Goal: Task Accomplishment & Management: Manage account settings

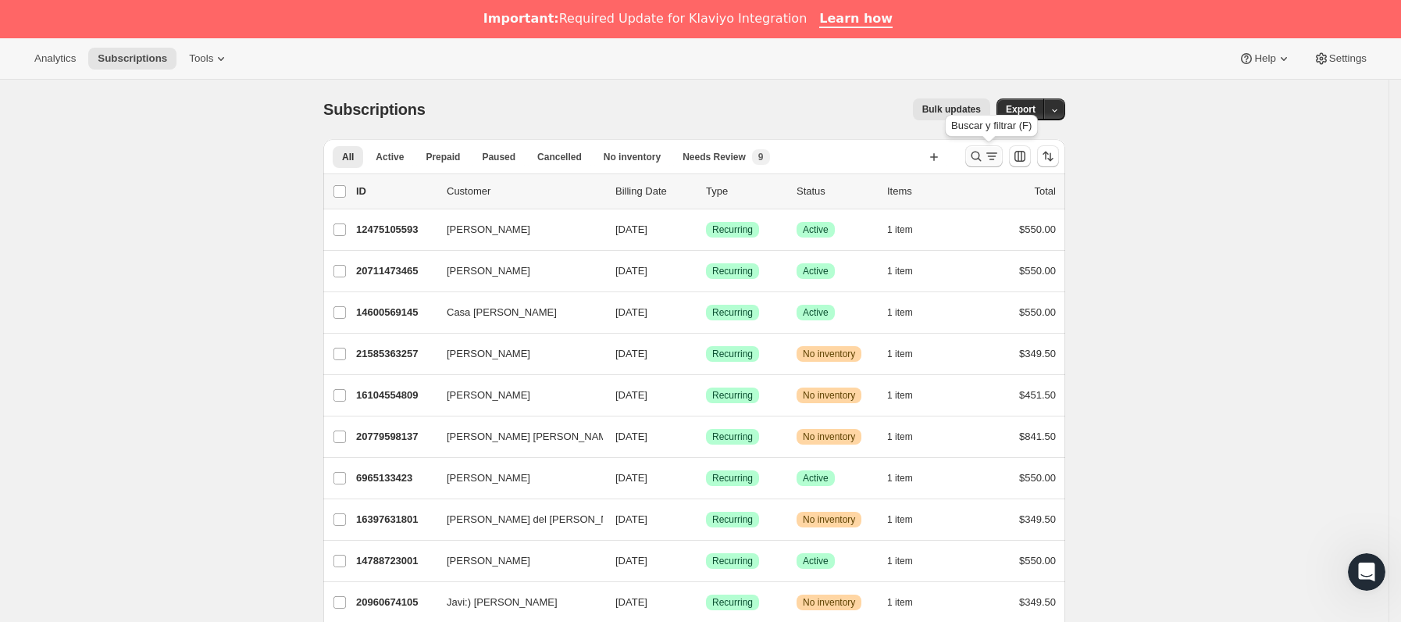
click at [996, 163] on icon "Buscar y filtrar resultados" at bounding box center [992, 156] width 16 height 16
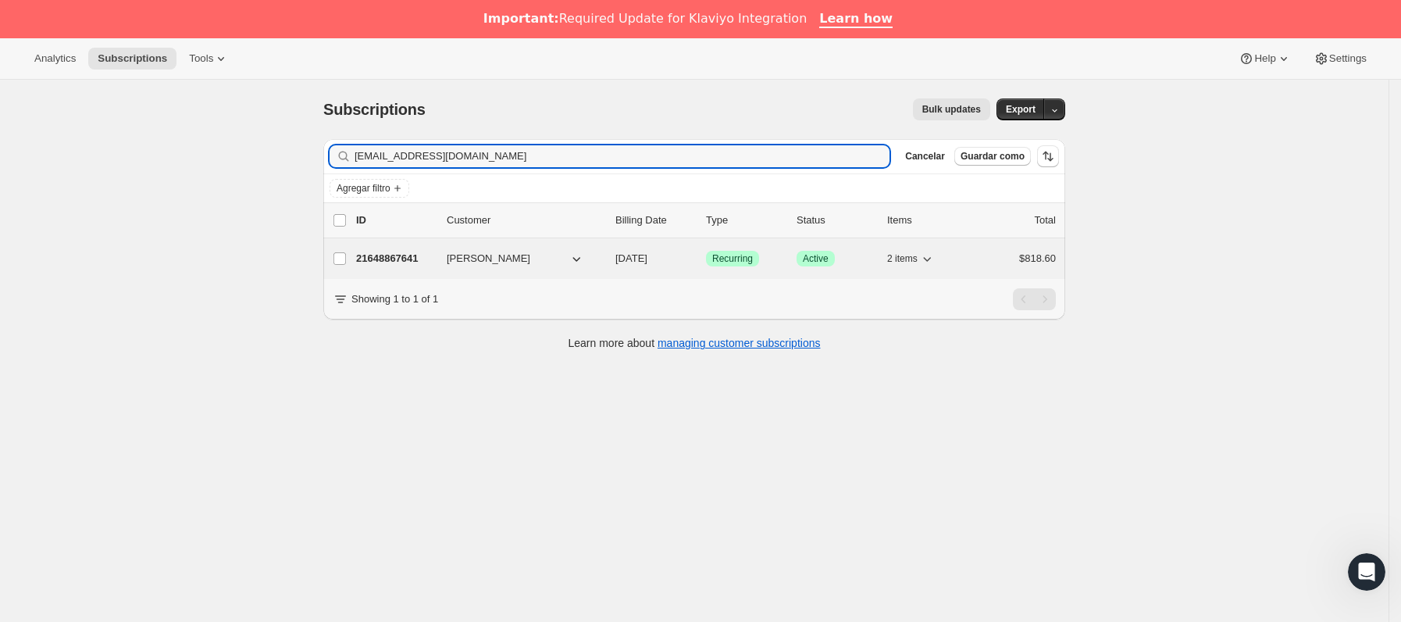
type input "[EMAIL_ADDRESS][DOMAIN_NAME]"
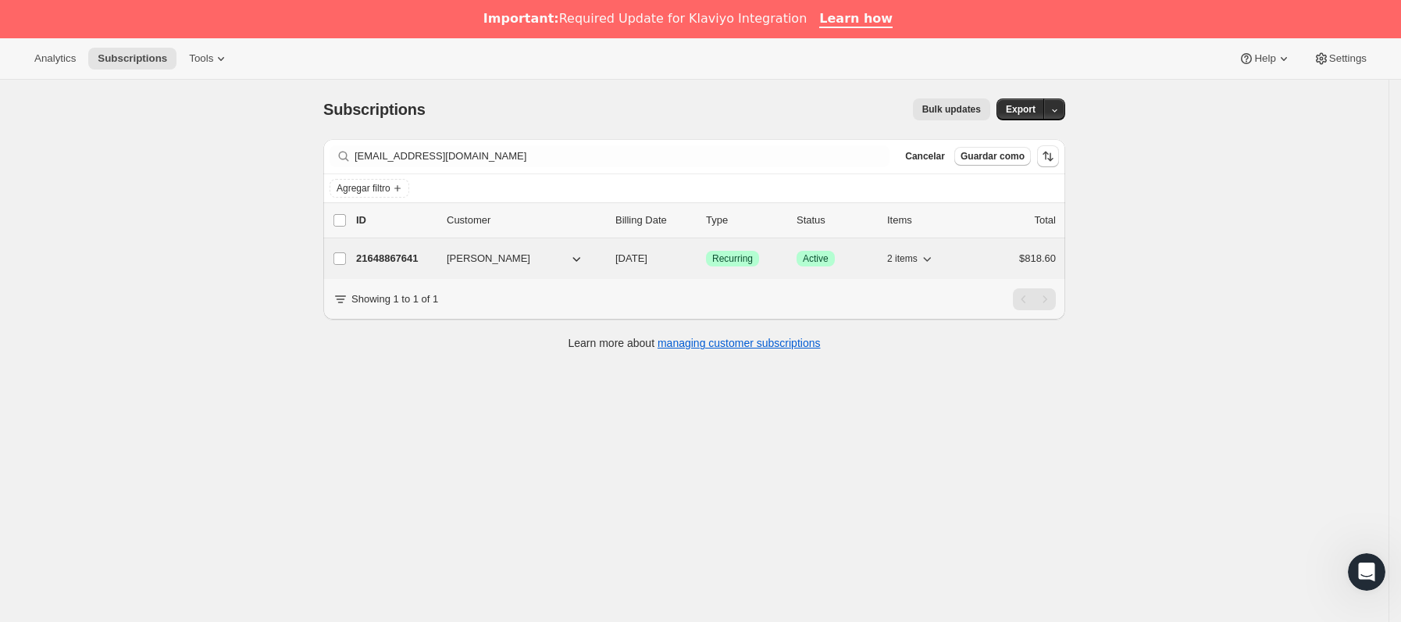
click at [415, 262] on p "21648867641" at bounding box center [395, 259] width 78 height 16
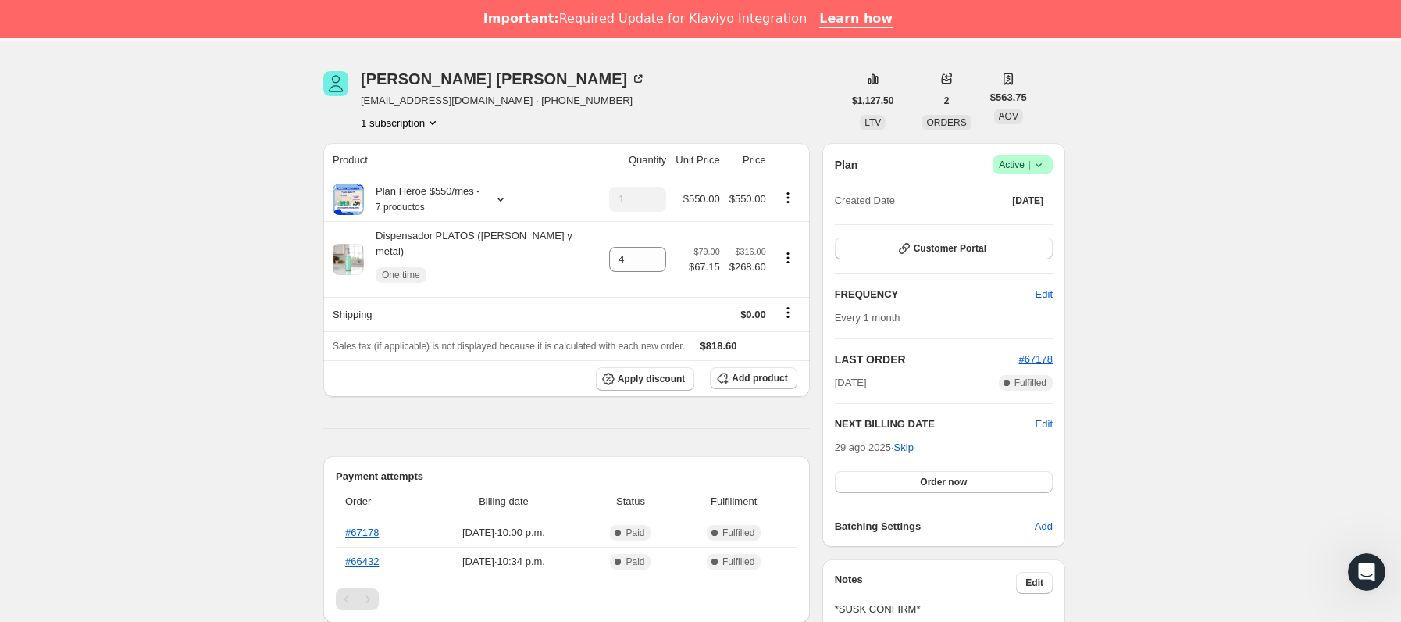
scroll to position [234, 0]
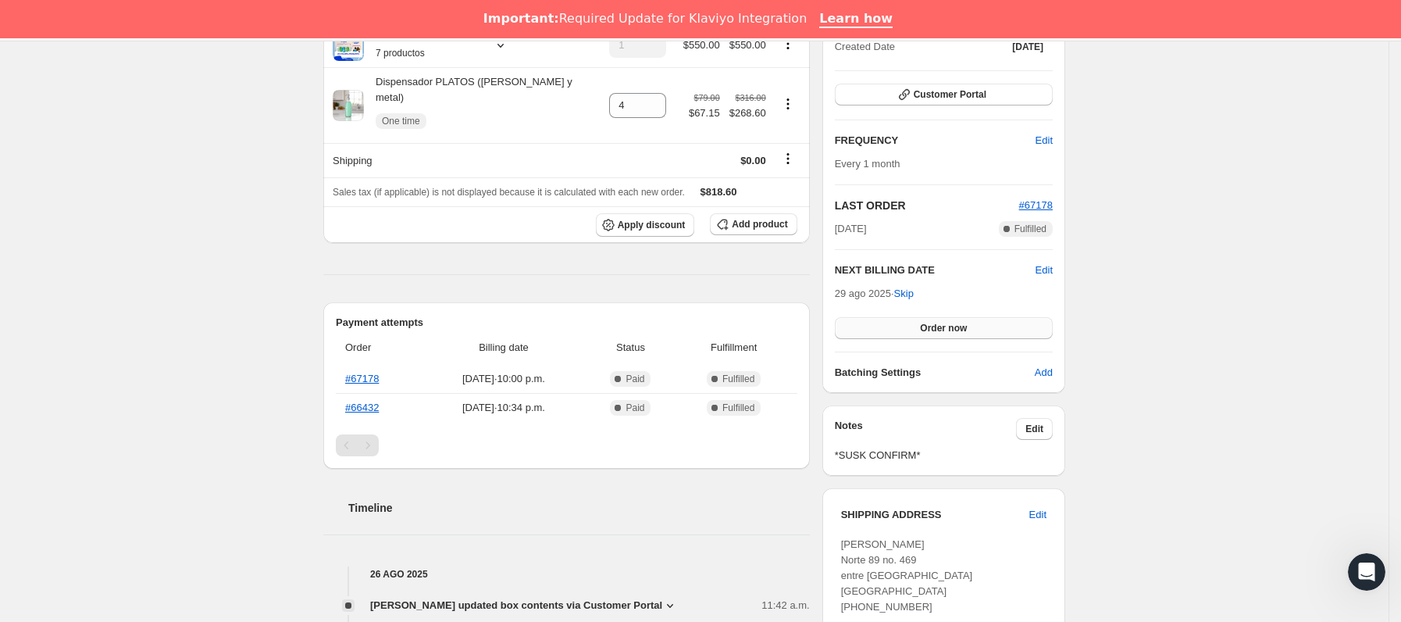
click at [928, 332] on span "Order now" at bounding box center [943, 328] width 47 height 12
click at [928, 332] on span "Click to confirm" at bounding box center [943, 328] width 71 height 12
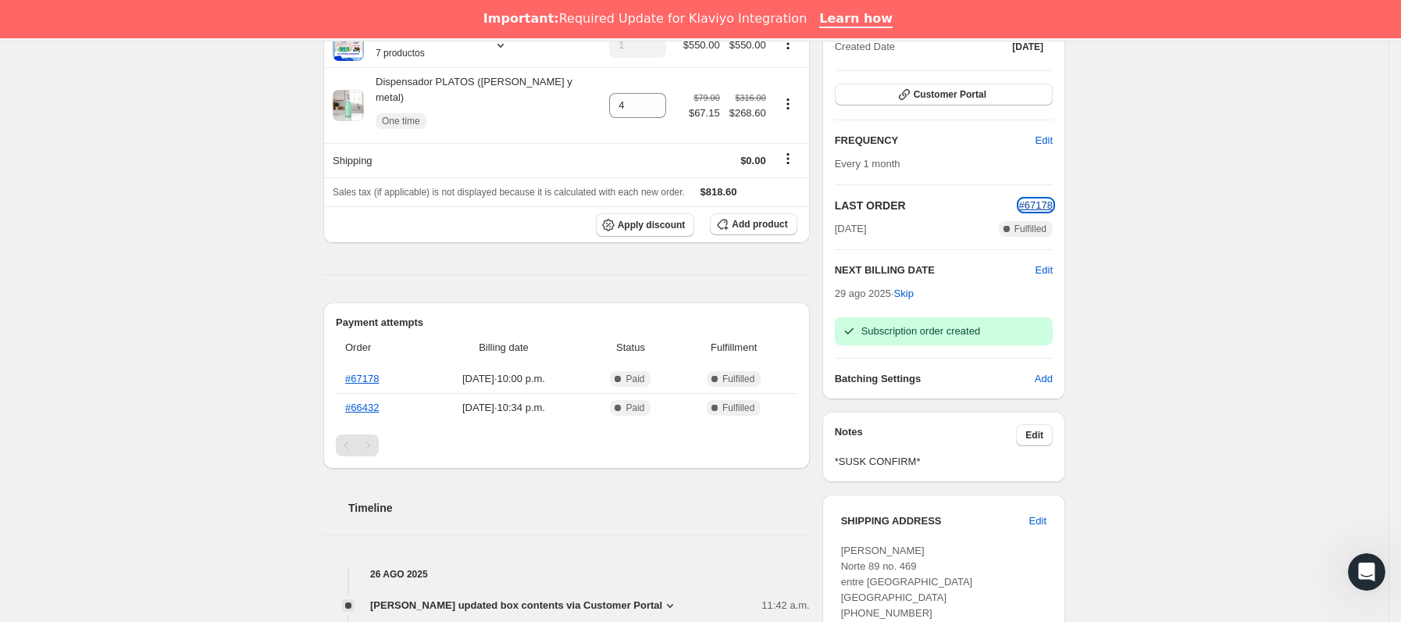
click at [1047, 205] on span "#67178" at bounding box center [1036, 205] width 34 height 12
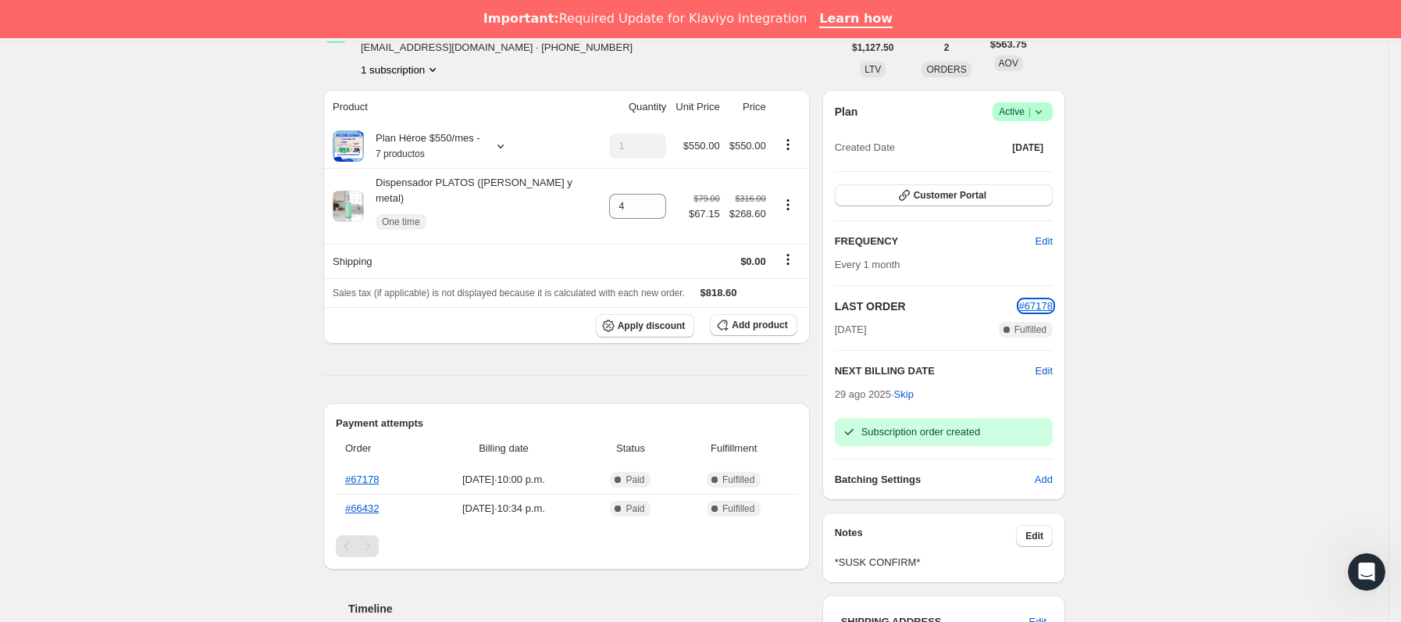
scroll to position [0, 0]
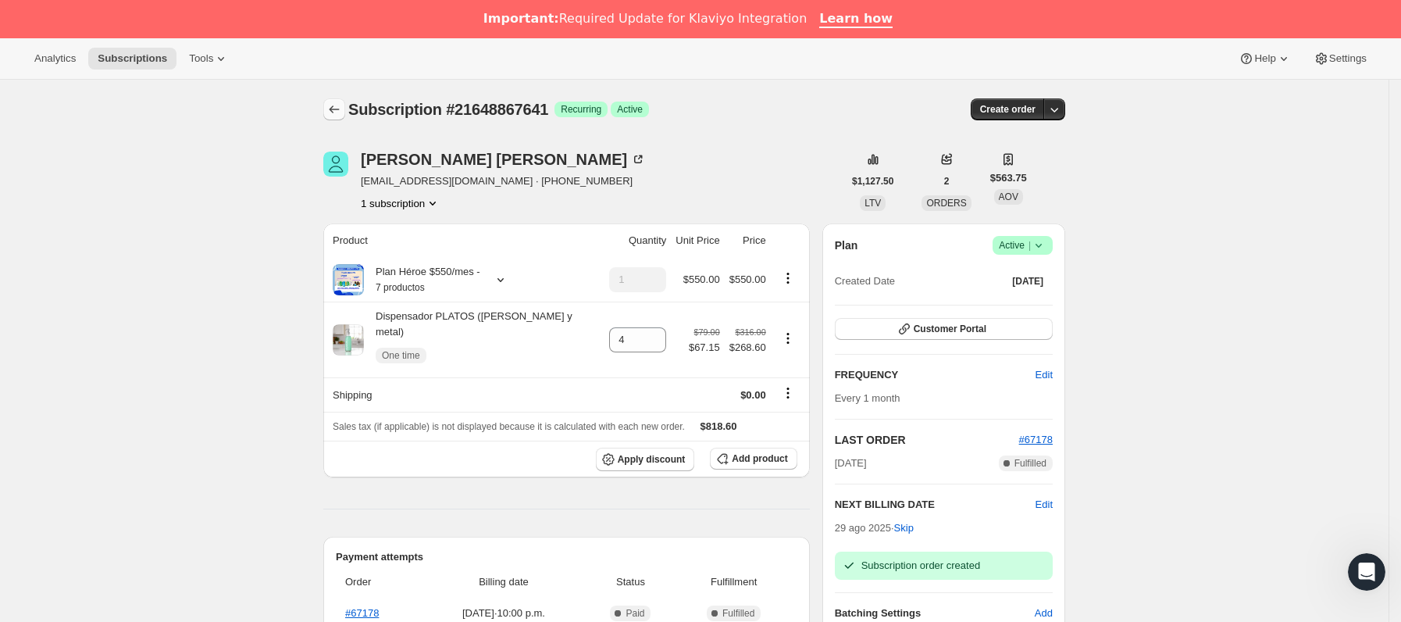
click at [336, 110] on icon "Subscriptions" at bounding box center [335, 110] width 10 height 8
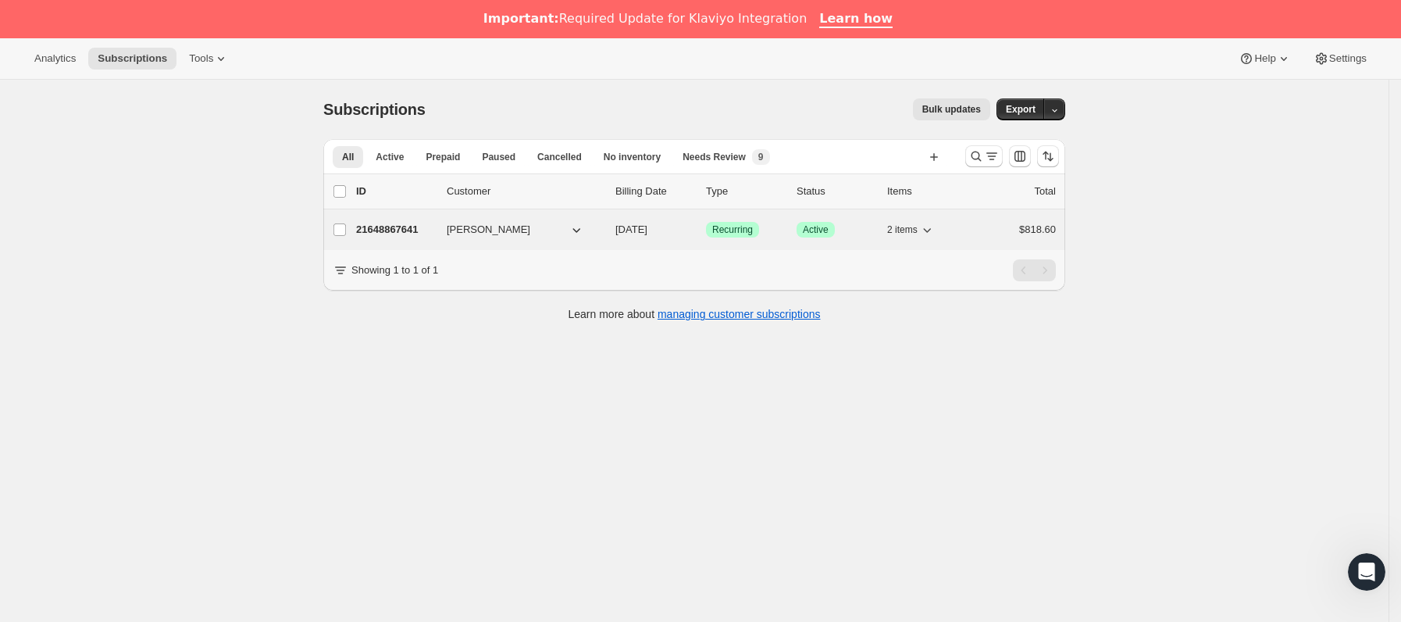
click at [447, 220] on div "21648867641 [PERSON_NAME] [DATE] Logrado Recurring Logrado Active 2 items $818.…" at bounding box center [706, 230] width 700 height 22
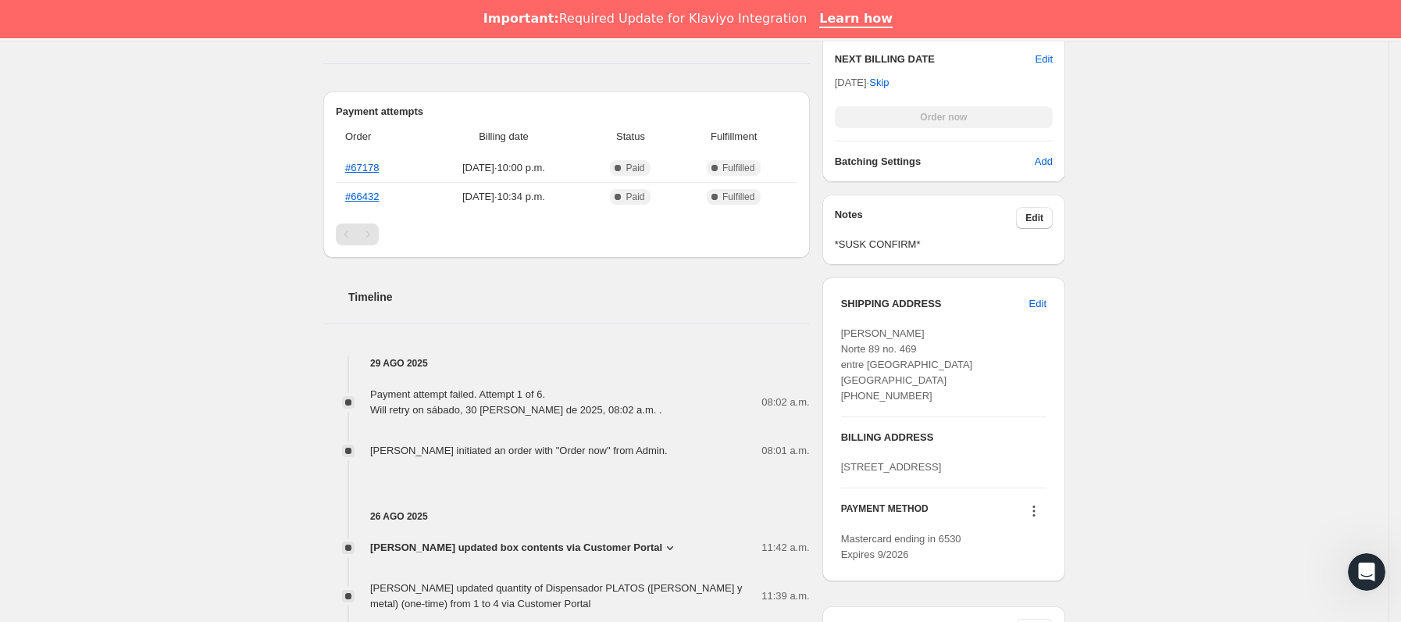
scroll to position [820, 0]
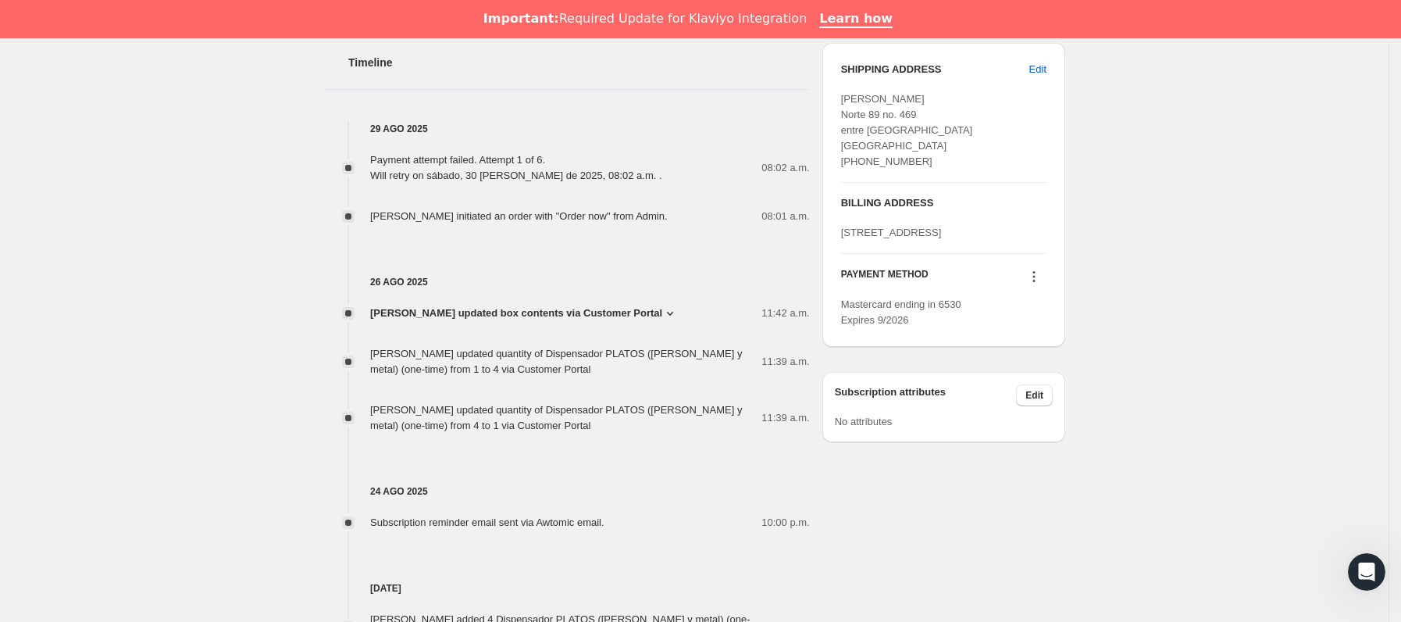
click at [1042, 284] on icon at bounding box center [1034, 277] width 16 height 16
click at [1041, 363] on span "Send link to update card" at bounding box center [1039, 371] width 109 height 16
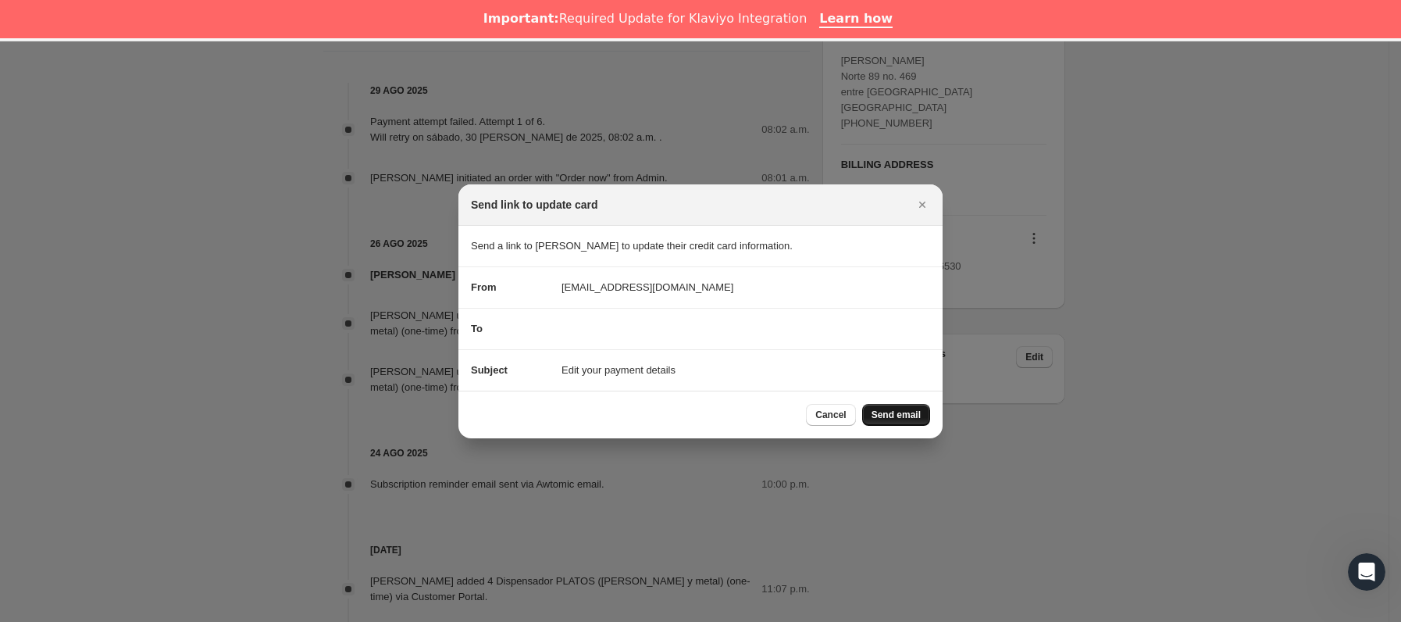
click at [911, 419] on span "Send email" at bounding box center [896, 414] width 49 height 12
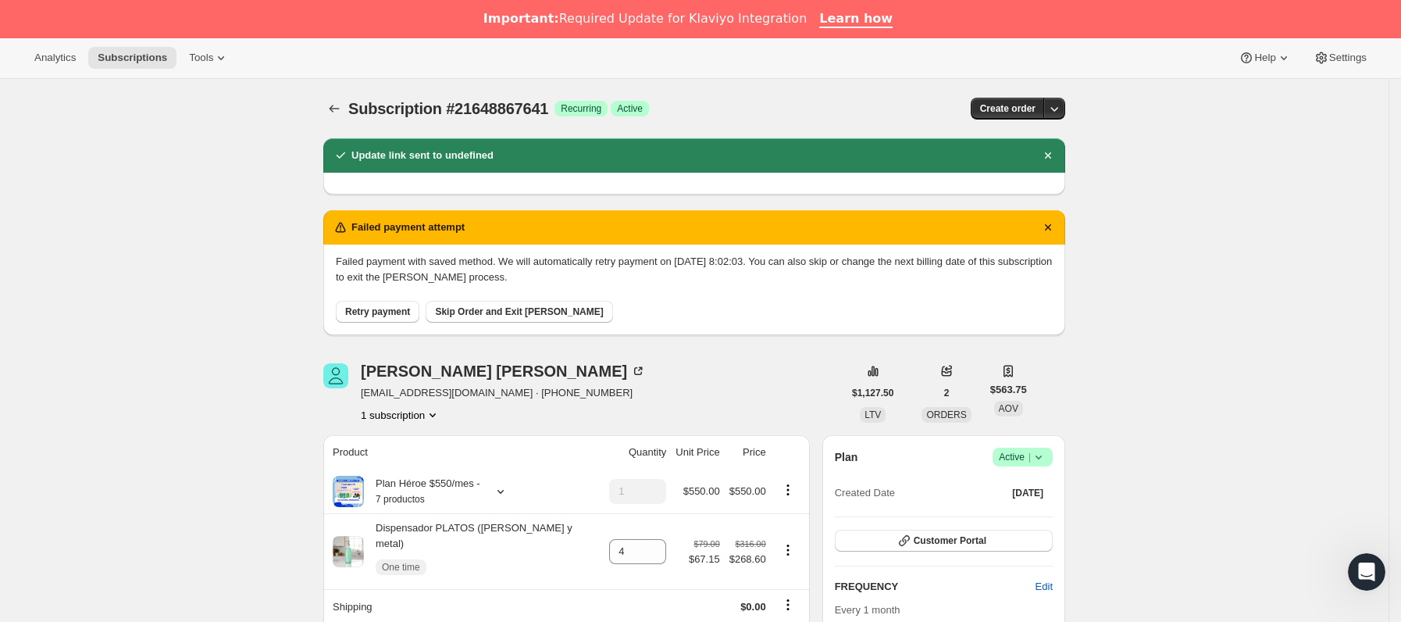
scroll to position [0, 0]
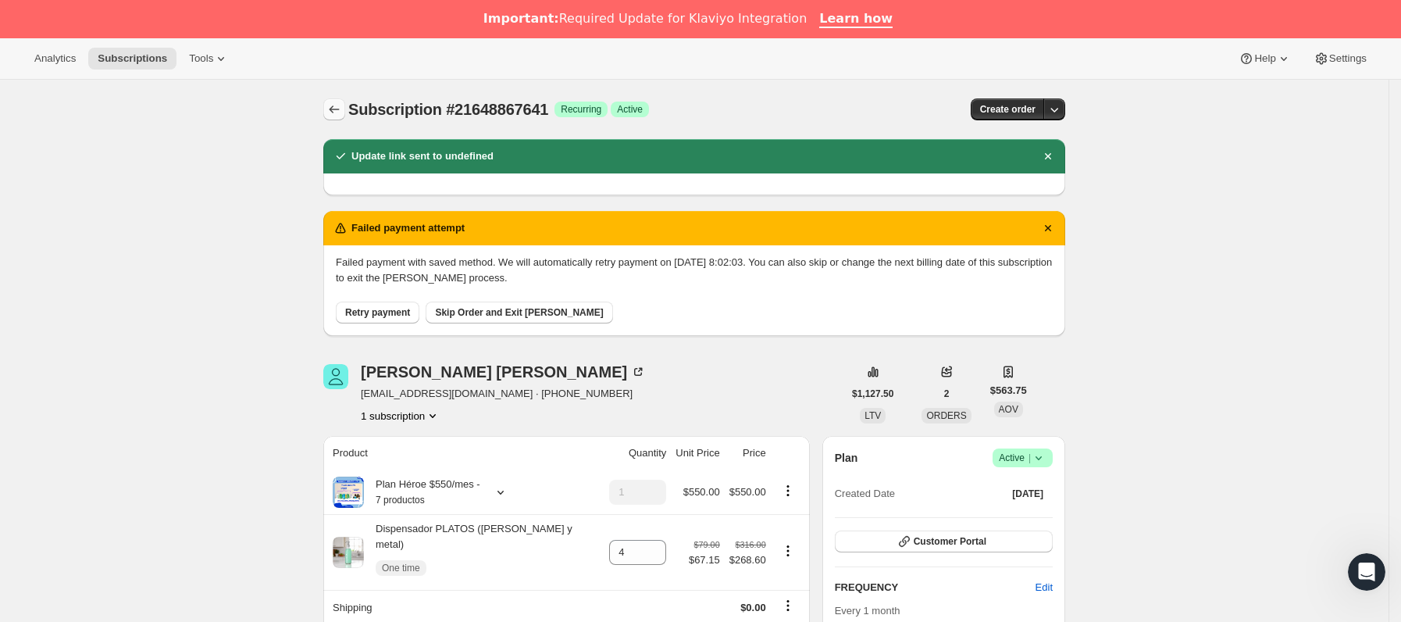
click at [342, 105] on icon "Subscriptions" at bounding box center [334, 110] width 16 height 16
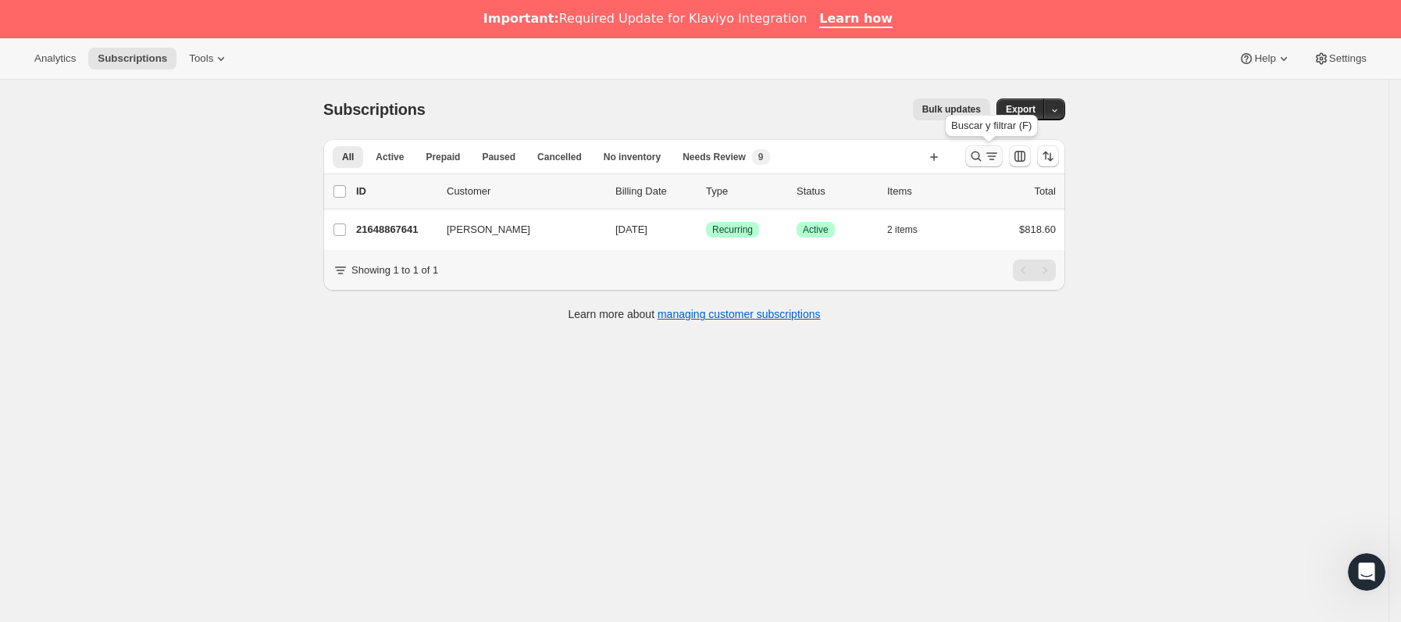
click at [975, 163] on icon "Buscar y filtrar resultados" at bounding box center [976, 156] width 16 height 16
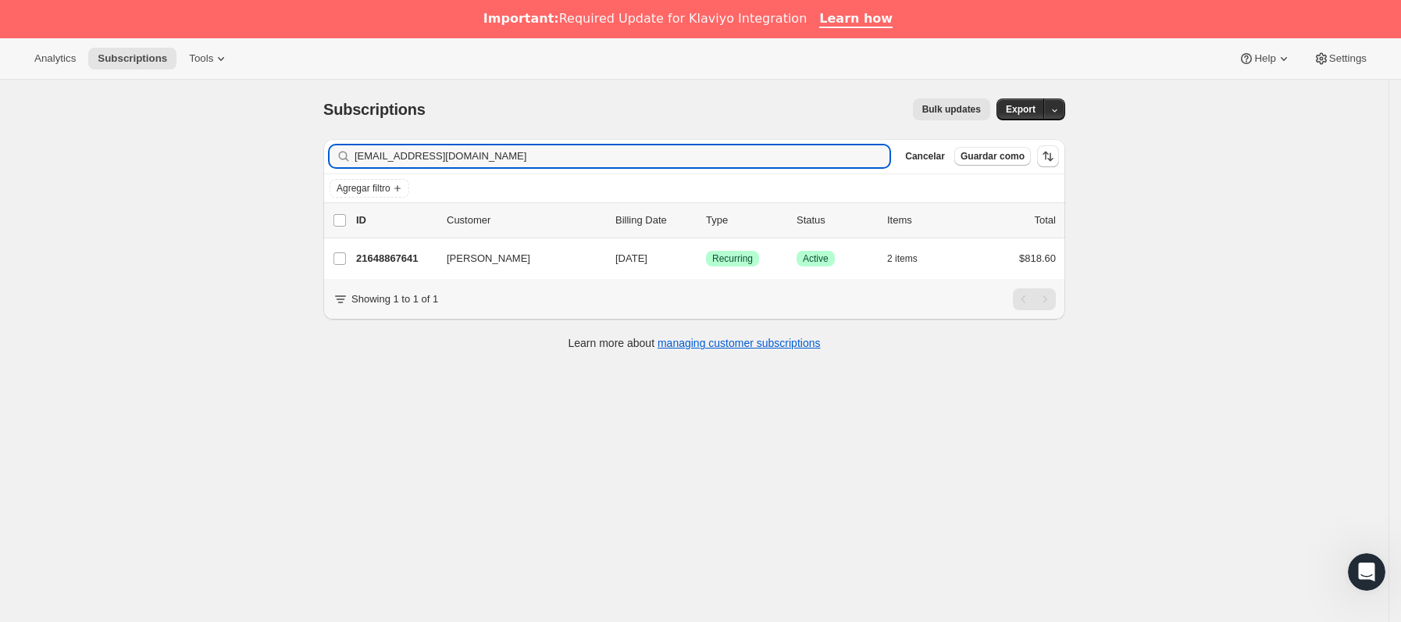
drag, startPoint x: 519, startPoint y: 155, endPoint x: 199, endPoint y: 164, distance: 319.5
click at [199, 164] on div "Subscriptions. Esta página está lista Subscriptions Bulk updates Más acciones B…" at bounding box center [694, 391] width 1388 height 622
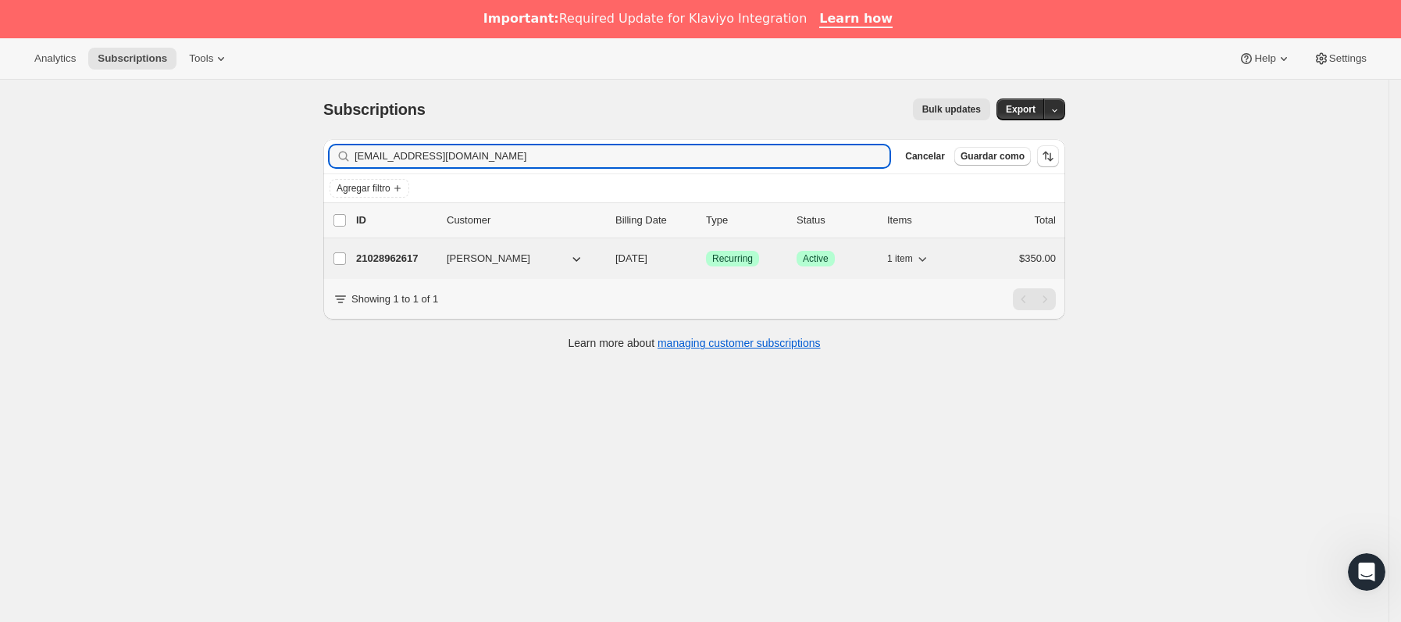
type input "[EMAIL_ADDRESS][DOMAIN_NAME]"
click at [432, 258] on p "21028962617" at bounding box center [395, 259] width 78 height 16
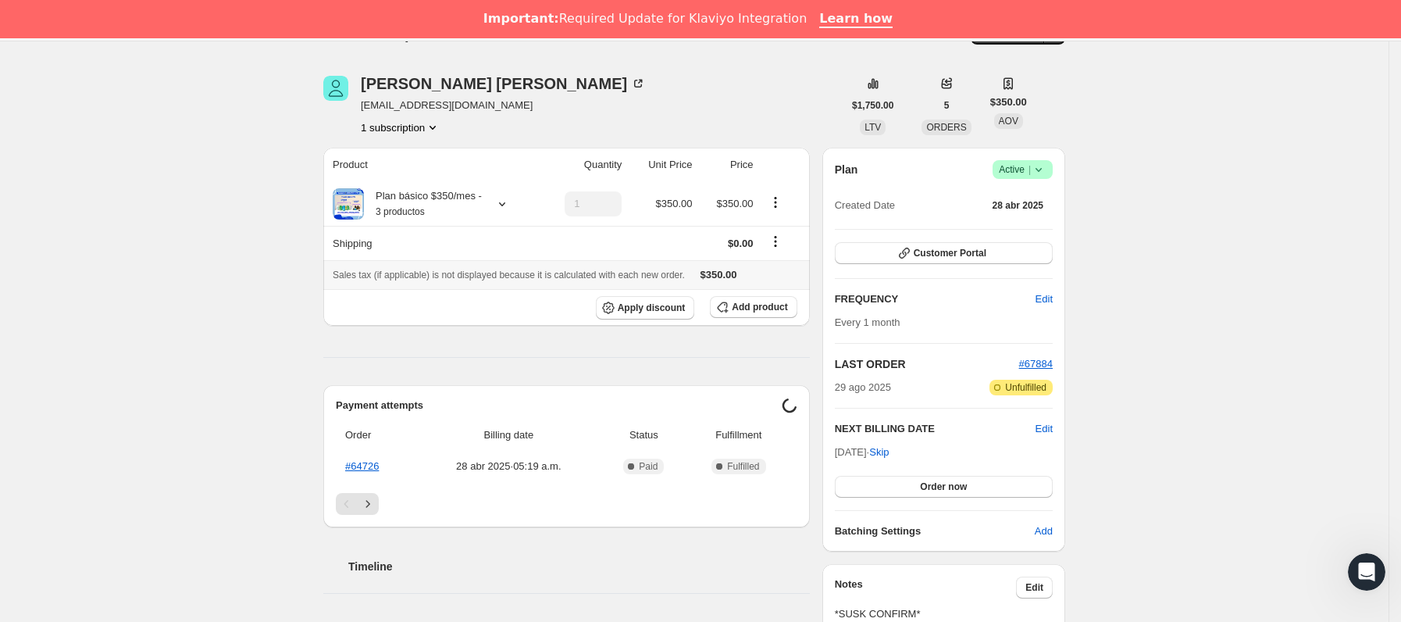
scroll to position [117, 0]
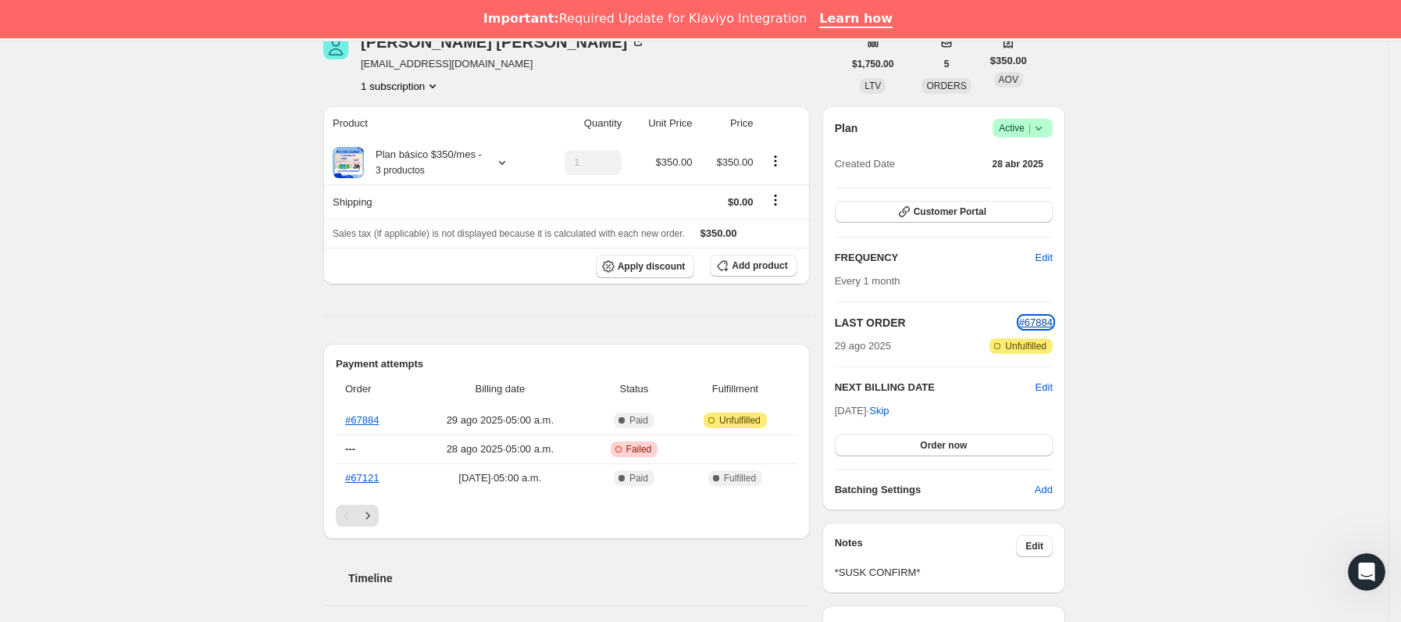
click at [1047, 319] on span "#67884" at bounding box center [1036, 322] width 34 height 12
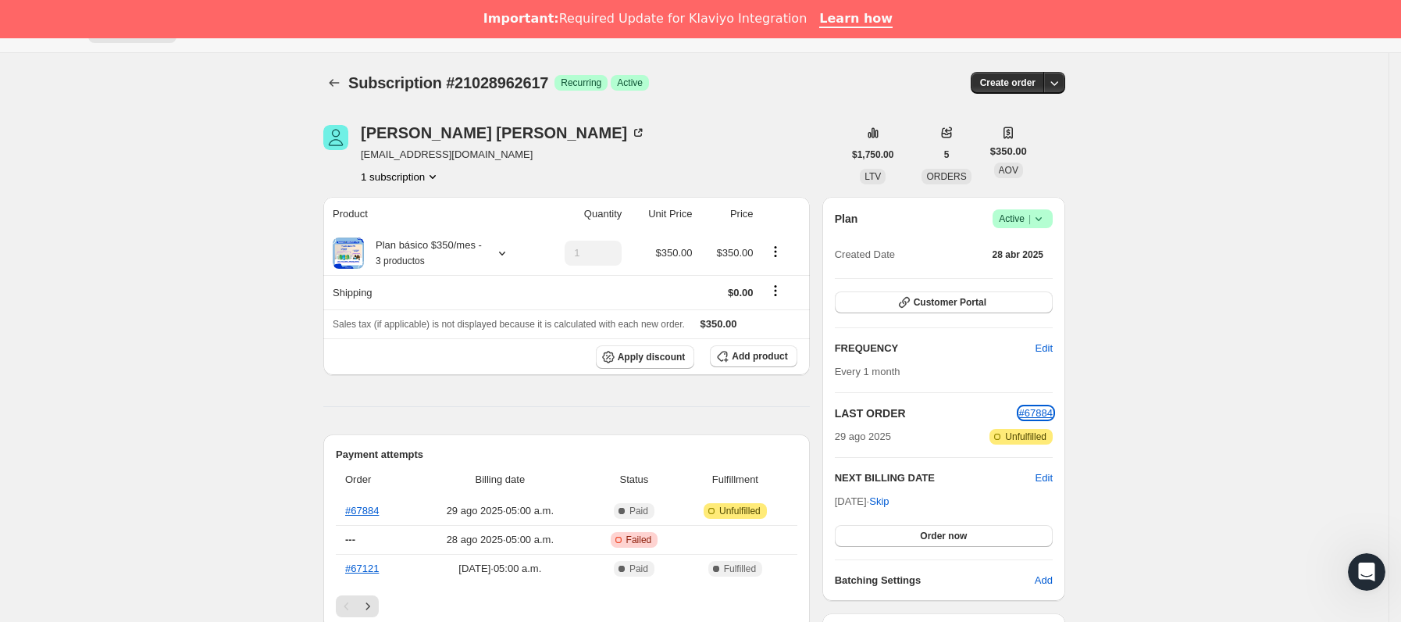
scroll to position [0, 0]
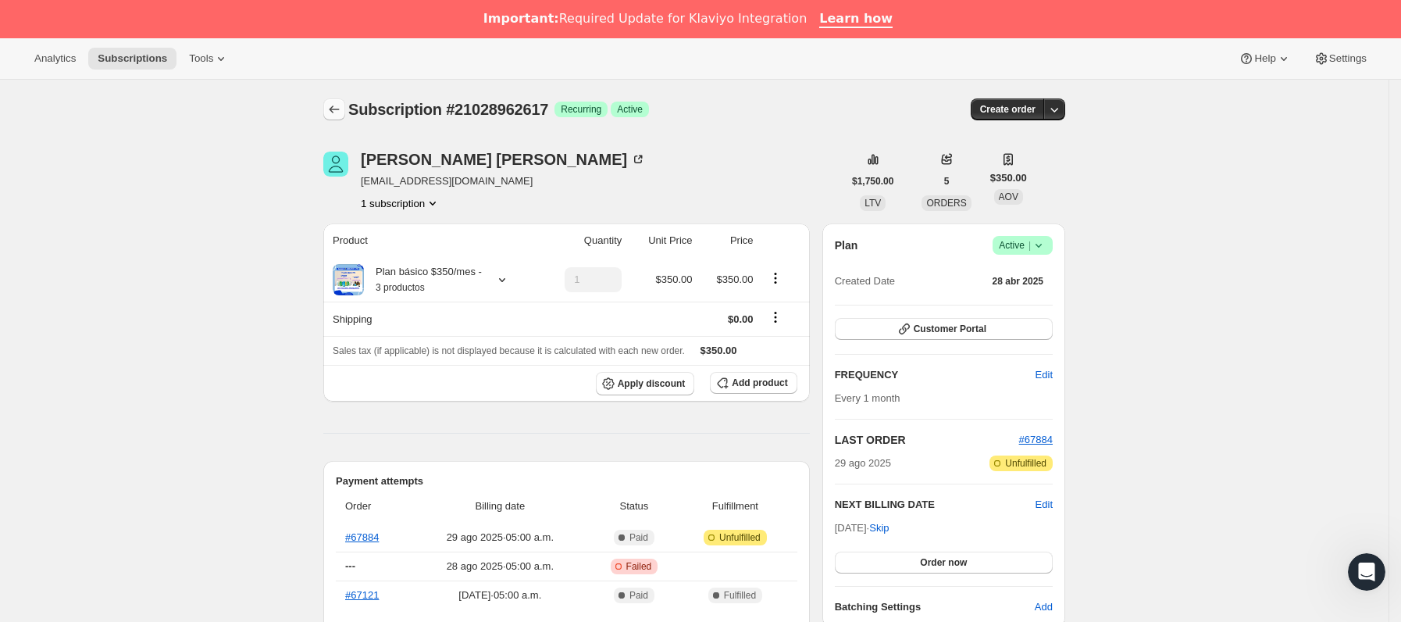
click at [336, 112] on icon "Subscriptions" at bounding box center [334, 110] width 16 height 16
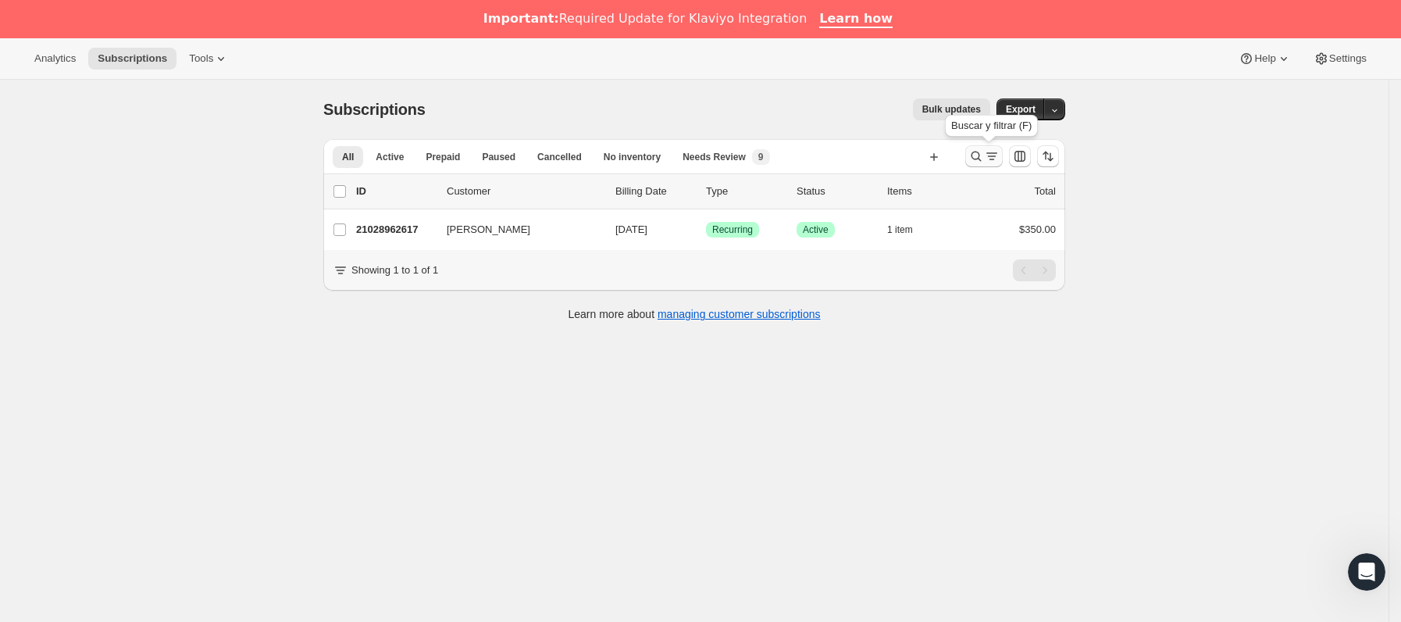
click at [996, 147] on button "Buscar y filtrar resultados" at bounding box center [983, 156] width 37 height 22
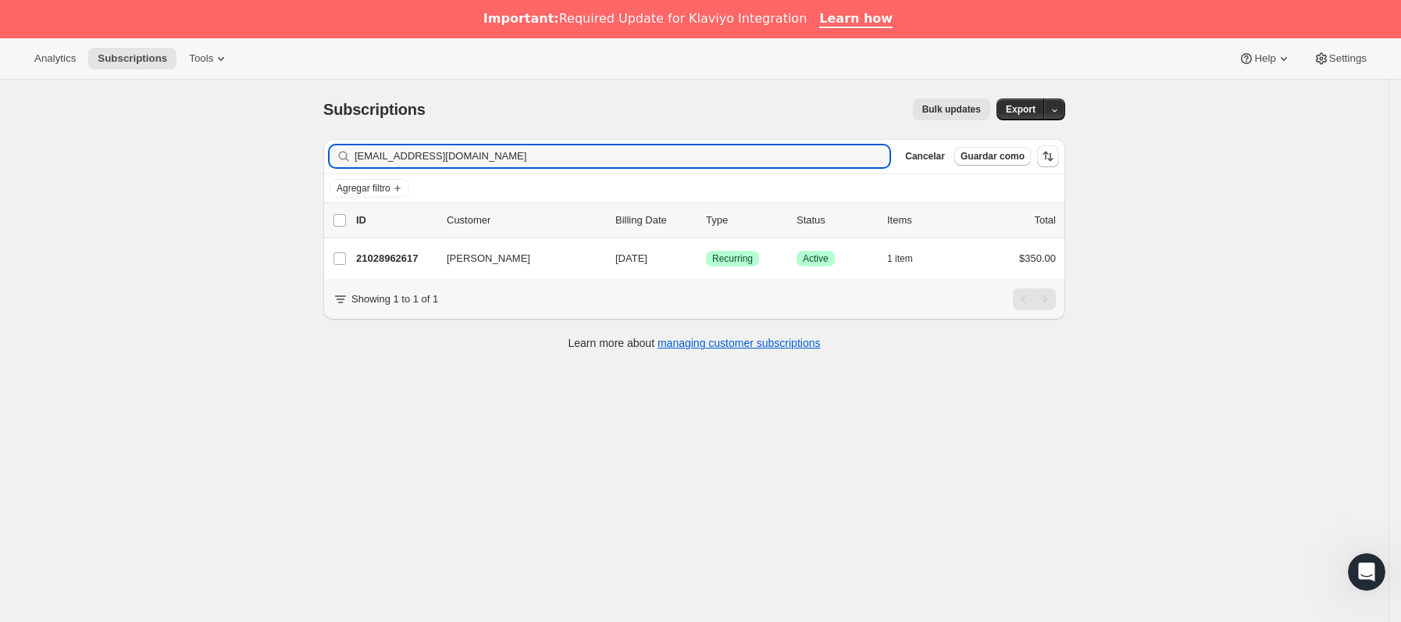
drag, startPoint x: 541, startPoint y: 155, endPoint x: 198, endPoint y: 162, distance: 343.7
click at [198, 162] on div "Subscriptions. Esta página está lista Subscriptions Bulk updates Más acciones B…" at bounding box center [694, 391] width 1388 height 622
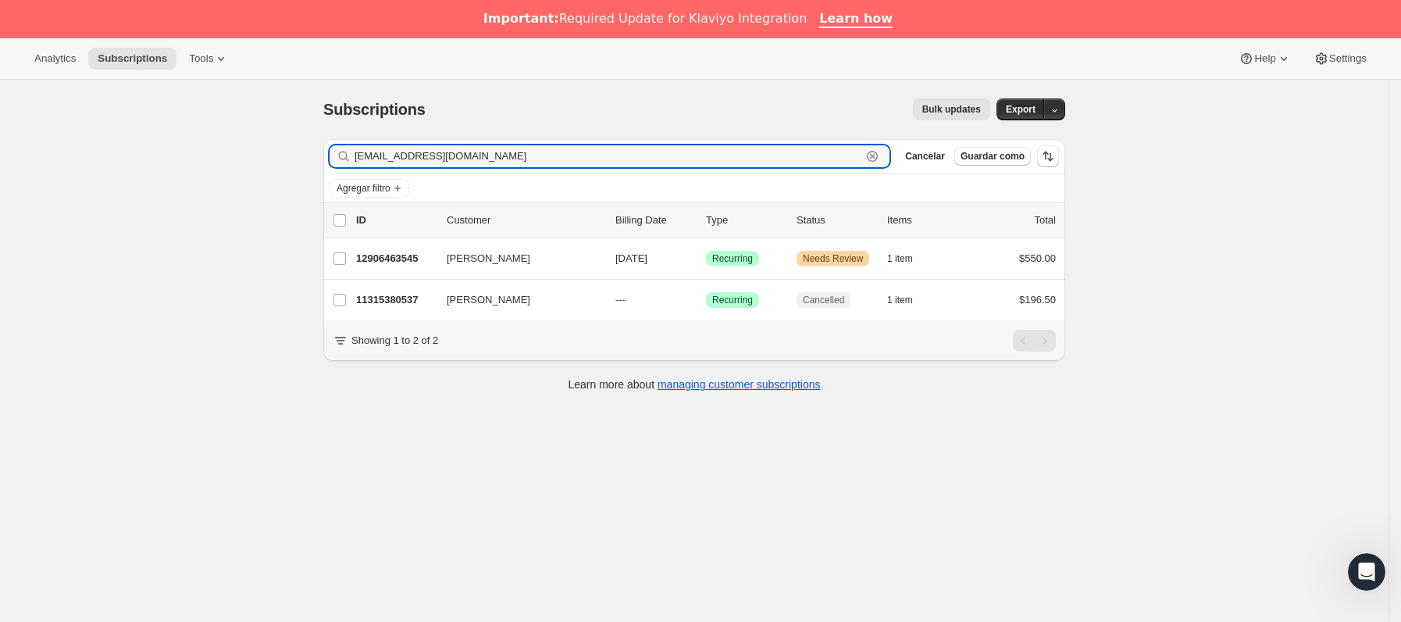
paste input "[PERSON_NAME].mollevi@hot"
drag, startPoint x: 574, startPoint y: 155, endPoint x: 146, endPoint y: 165, distance: 428.0
click at [146, 165] on div "Subscriptions. Esta página está lista Subscriptions Bulk updates Más acciones B…" at bounding box center [694, 391] width 1388 height 622
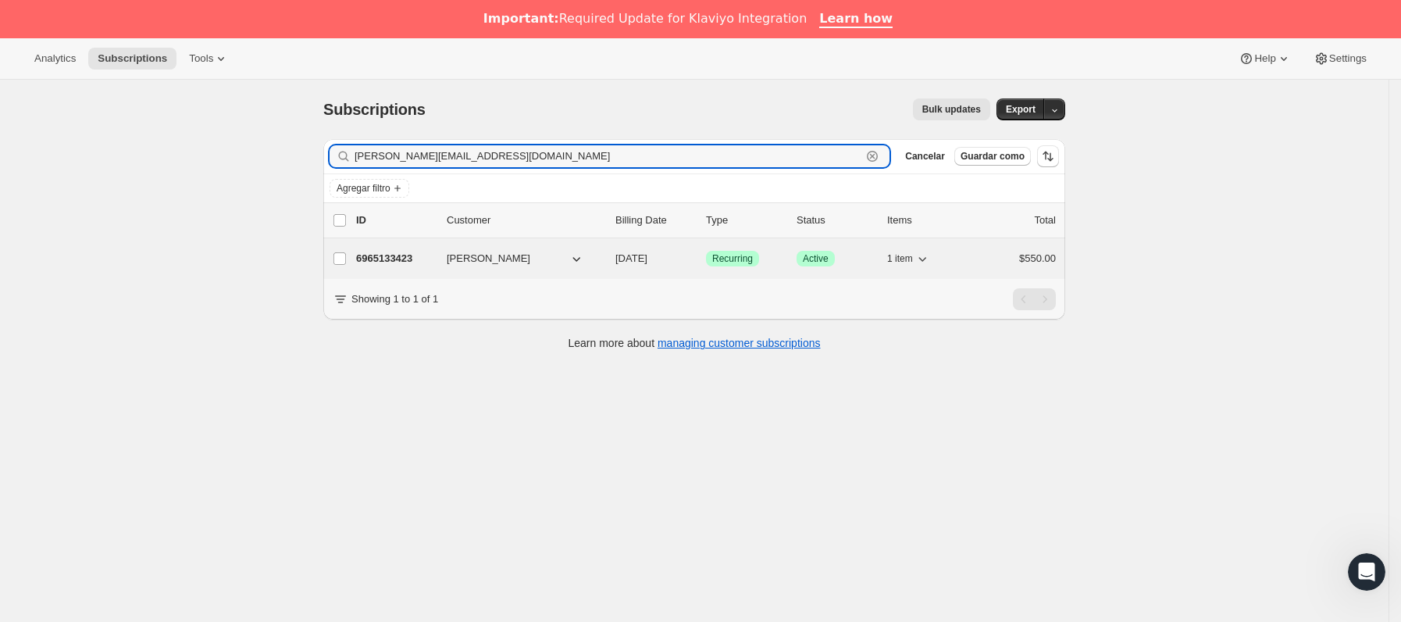
type input "[PERSON_NAME][EMAIL_ADDRESS][DOMAIN_NAME]"
click at [434, 264] on p "6965133423" at bounding box center [395, 259] width 78 height 16
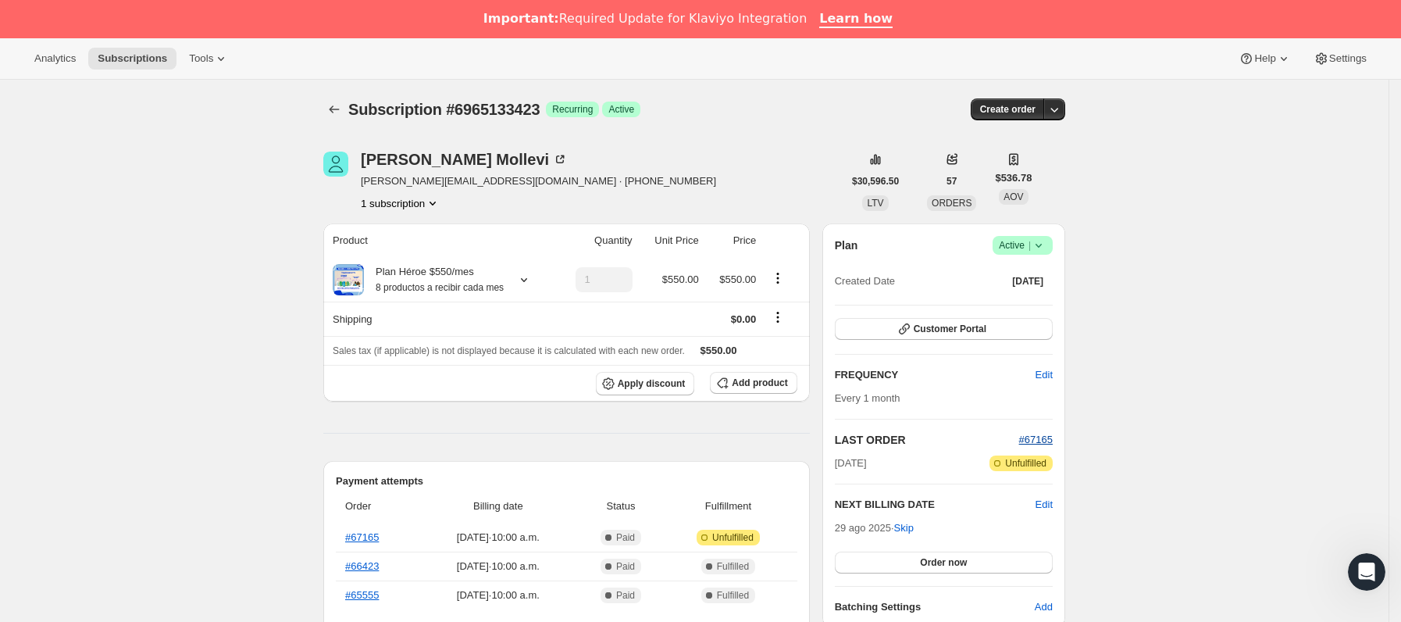
drag, startPoint x: 1064, startPoint y: 430, endPoint x: 1045, endPoint y: 438, distance: 21.0
click at [1065, 430] on div "Plan Logrado Active | Created Date [DATE] Customer Portal FREQUENCY Edit Every …" at bounding box center [943, 425] width 243 height 404
click at [1045, 438] on span "#67165" at bounding box center [1036, 439] width 34 height 12
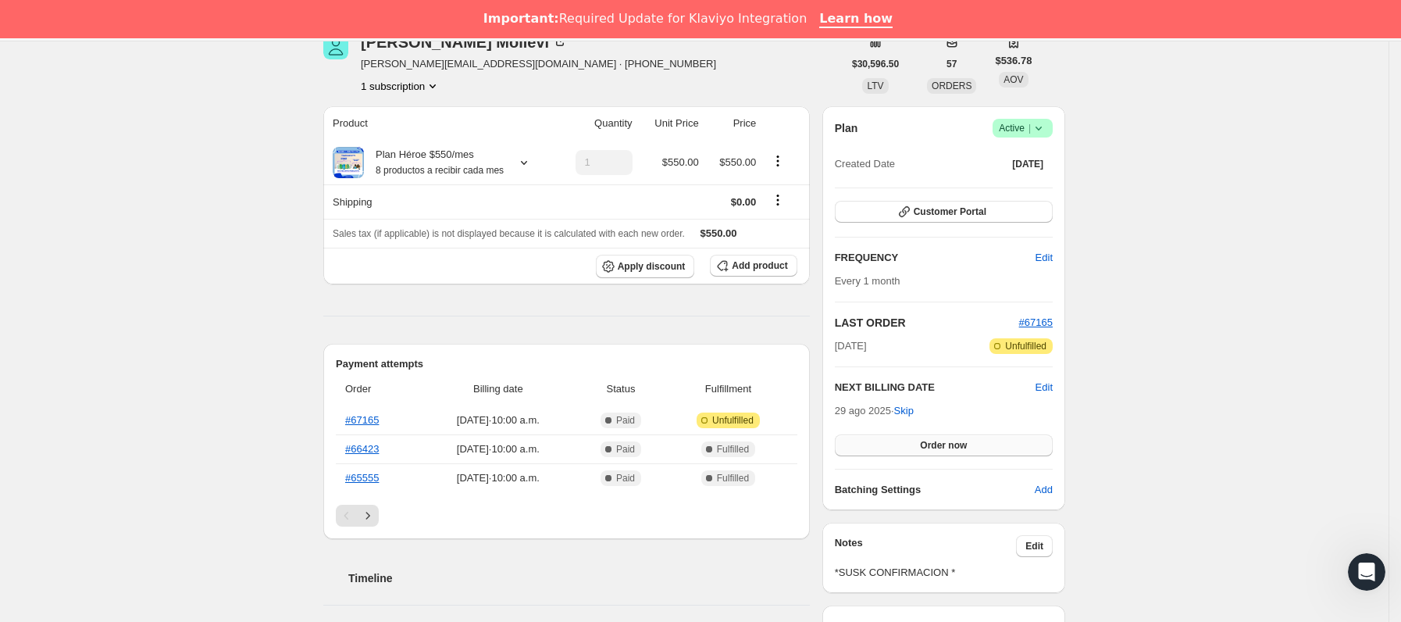
click at [910, 438] on button "Order now" at bounding box center [944, 445] width 218 height 22
click at [910, 438] on button "Click to confirm" at bounding box center [944, 445] width 218 height 22
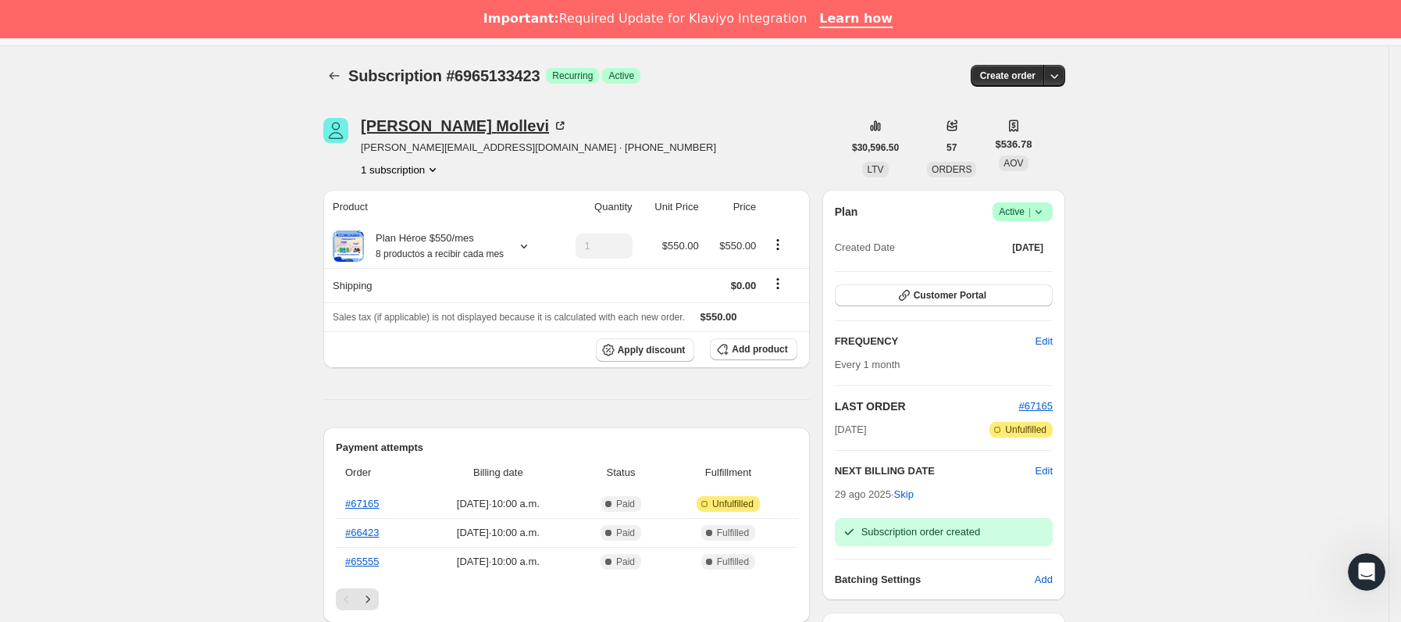
scroll to position [0, 0]
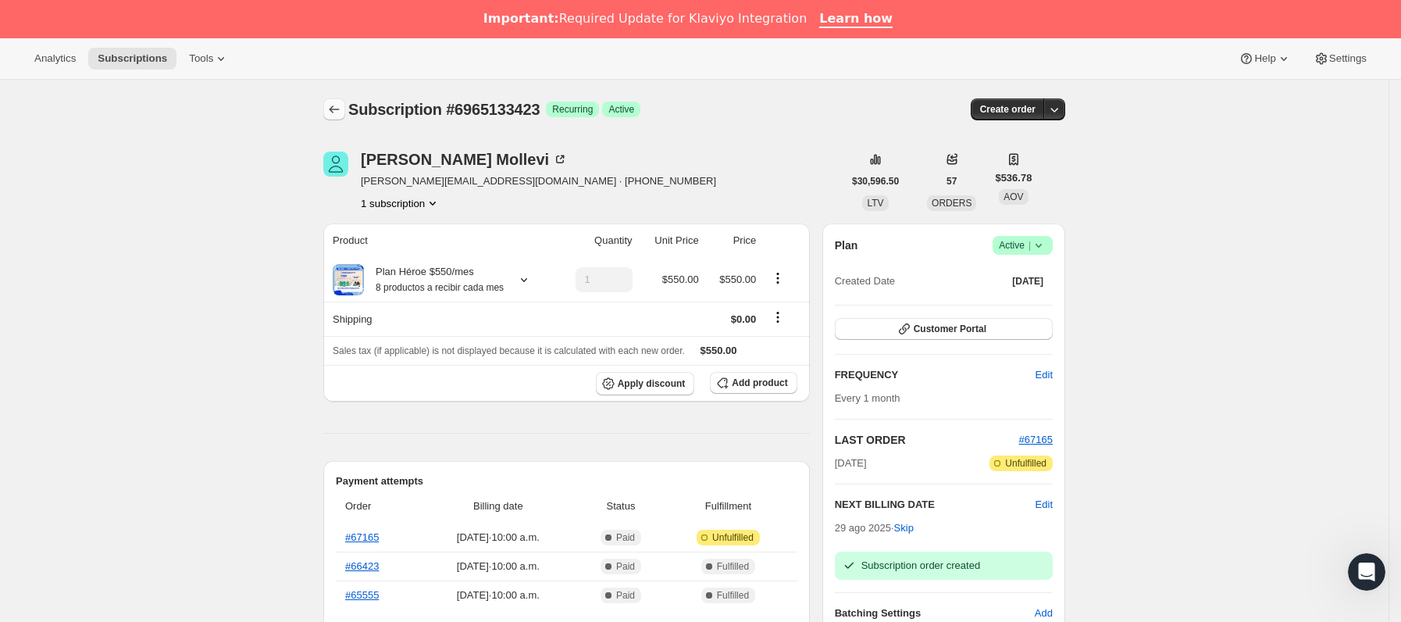
click at [338, 103] on icon "Subscriptions" at bounding box center [334, 110] width 16 height 16
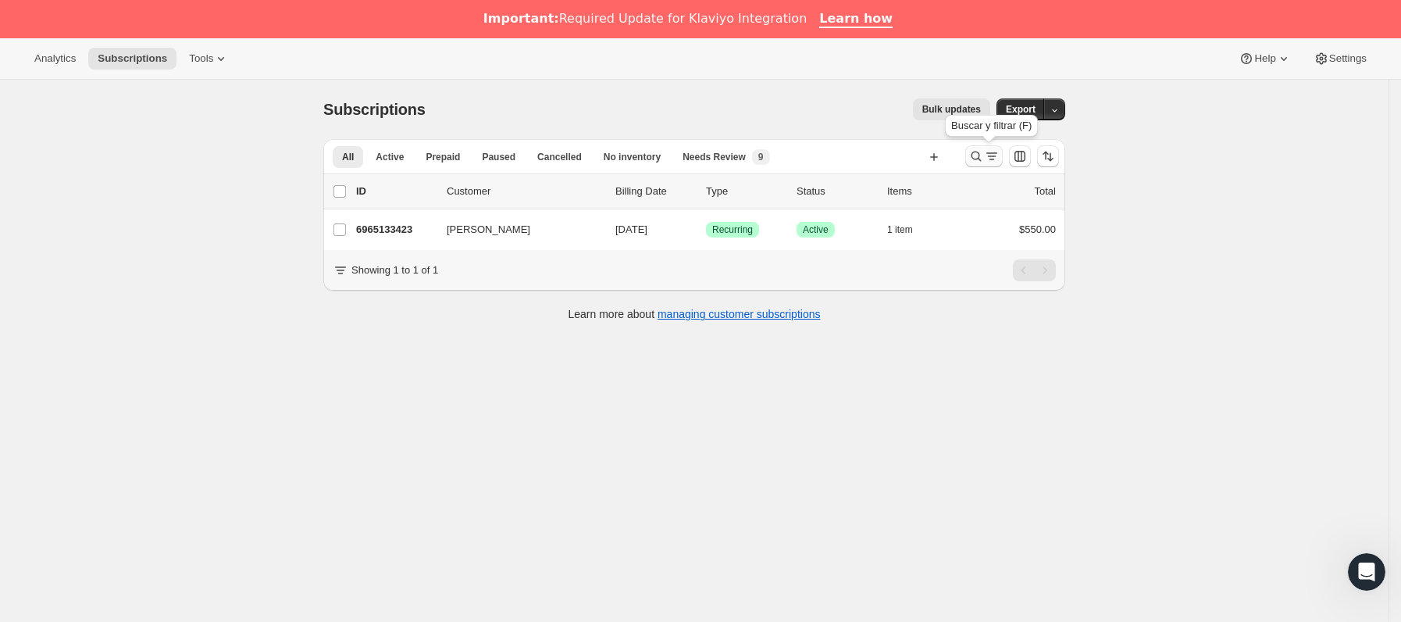
click at [982, 164] on icon "Buscar y filtrar resultados" at bounding box center [976, 156] width 16 height 16
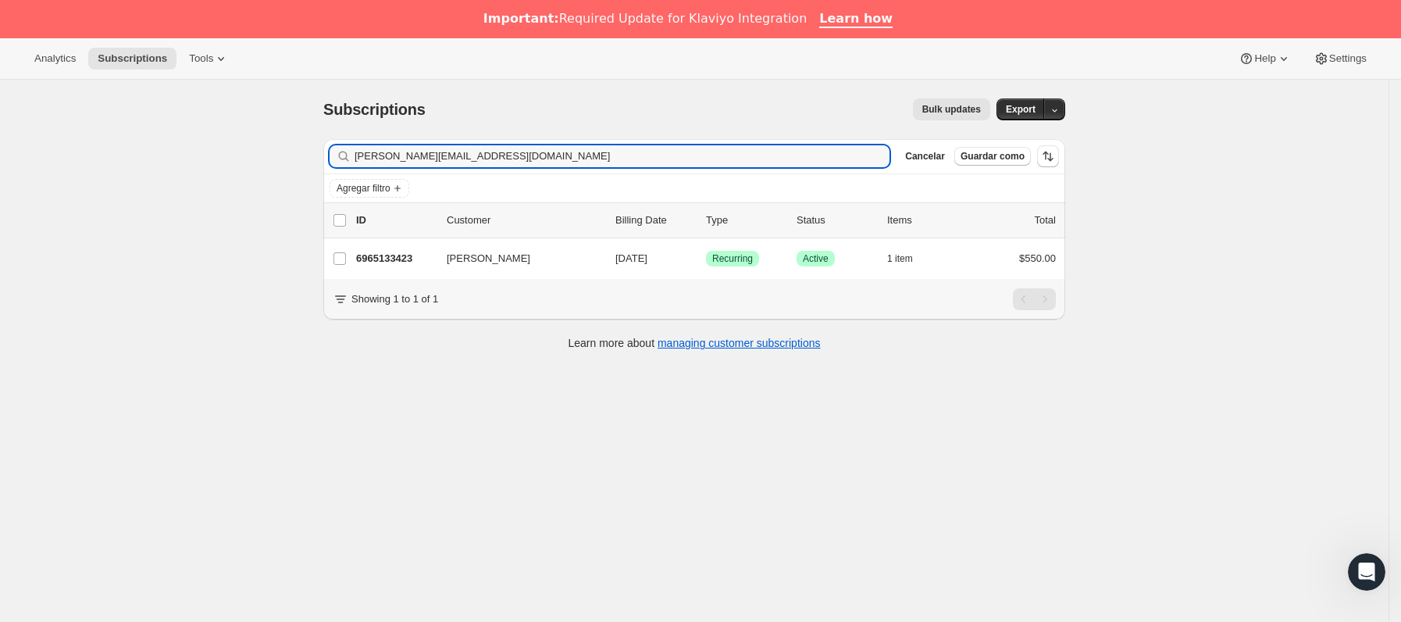
drag, startPoint x: 567, startPoint y: 163, endPoint x: 162, endPoint y: 155, distance: 404.6
click at [162, 155] on div "Subscriptions. Esta página está lista Subscriptions Bulk updates Más acciones B…" at bounding box center [694, 391] width 1388 height 622
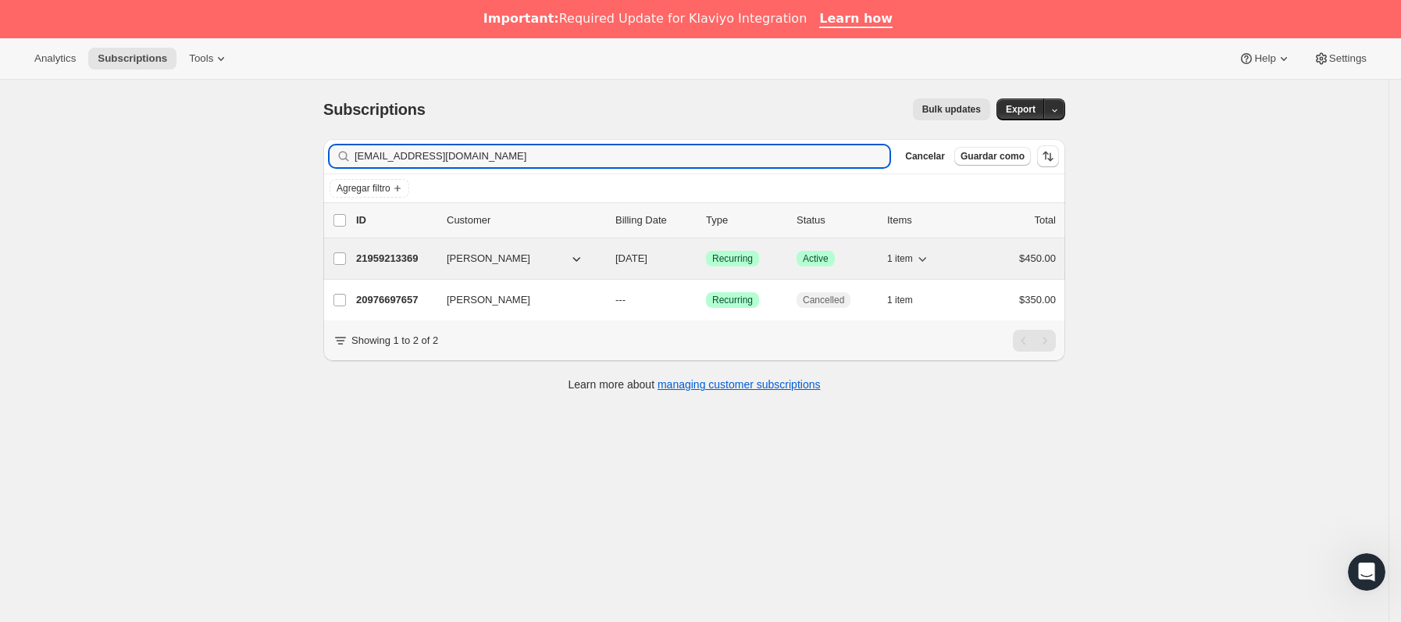
type input "[EMAIL_ADDRESS][DOMAIN_NAME]"
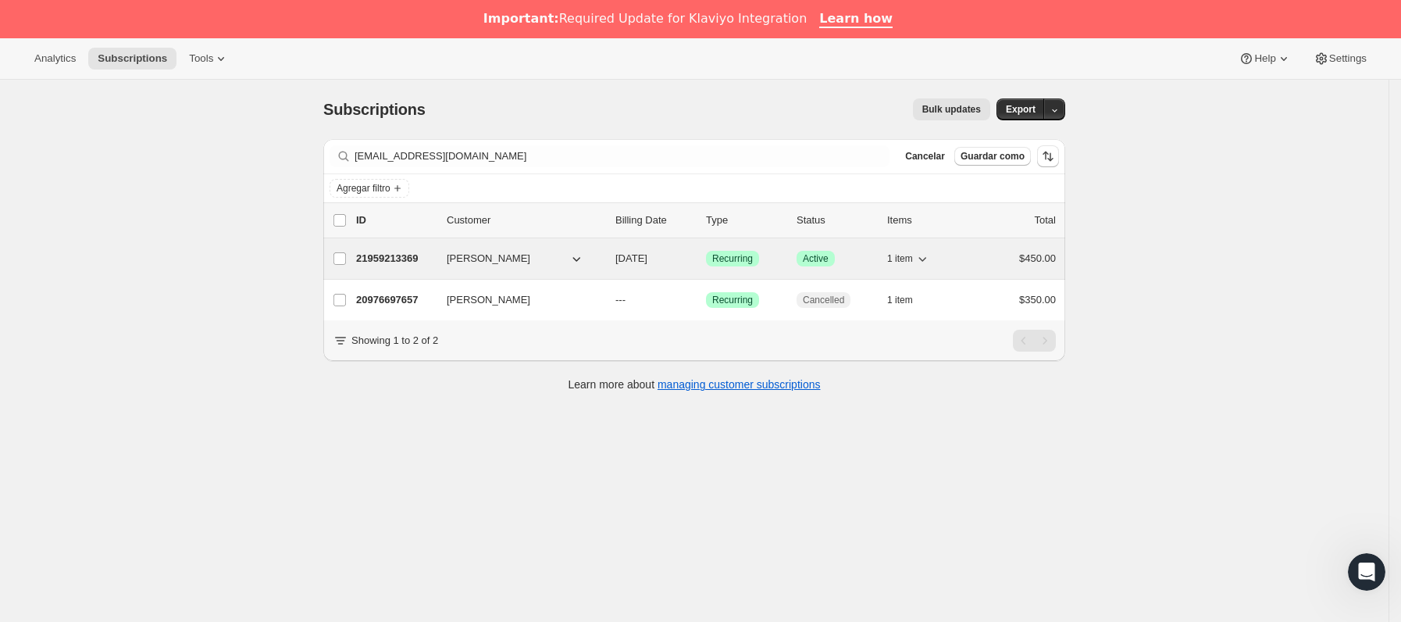
click at [426, 262] on p "21959213369" at bounding box center [395, 259] width 78 height 16
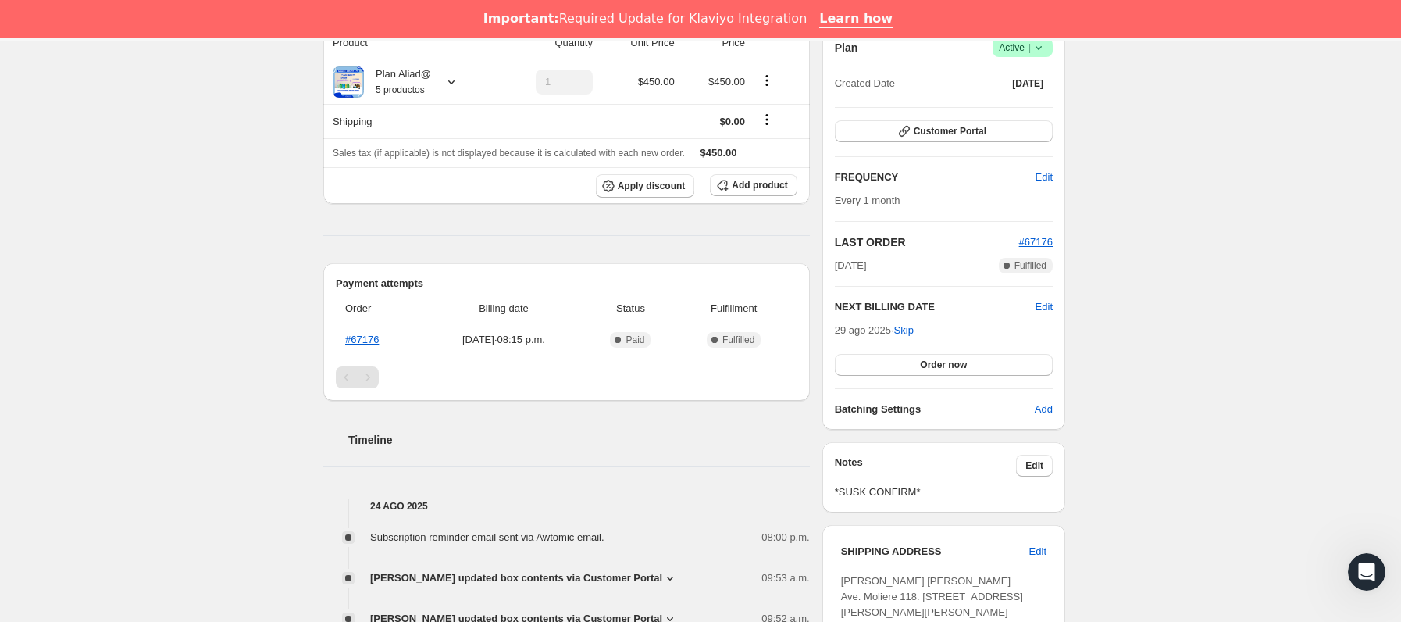
scroll to position [234, 0]
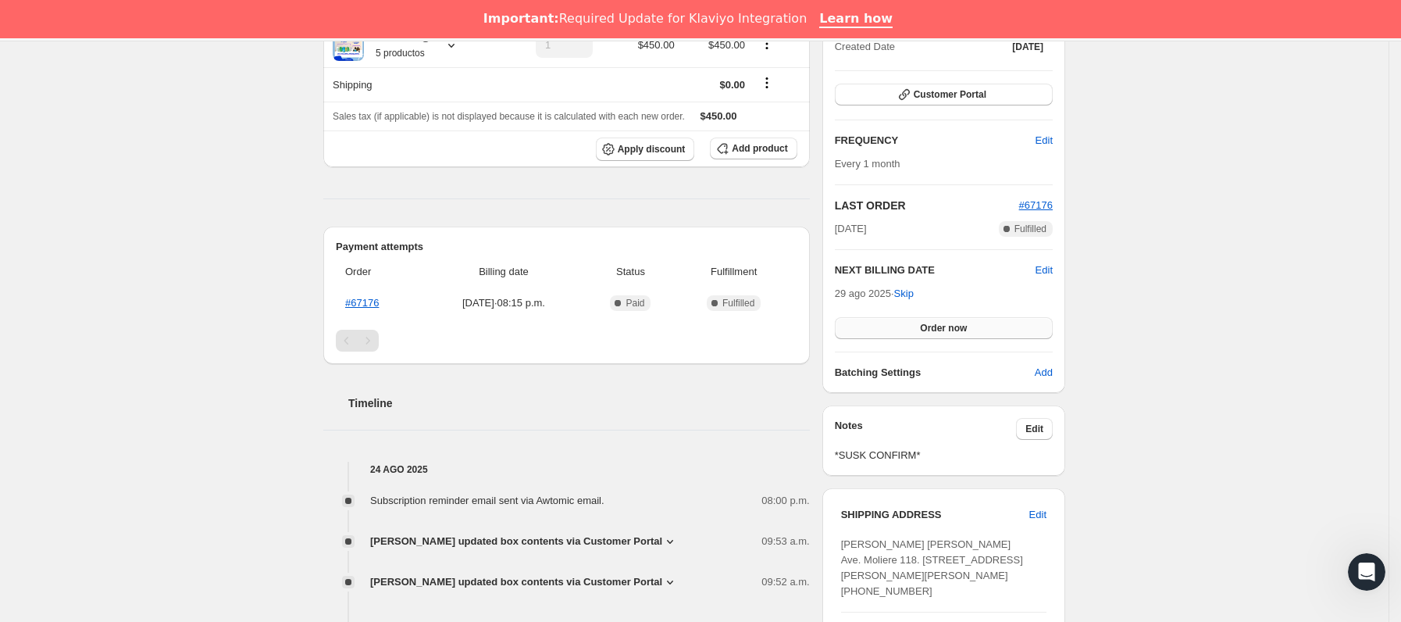
click at [944, 332] on span "Order now" at bounding box center [943, 328] width 47 height 12
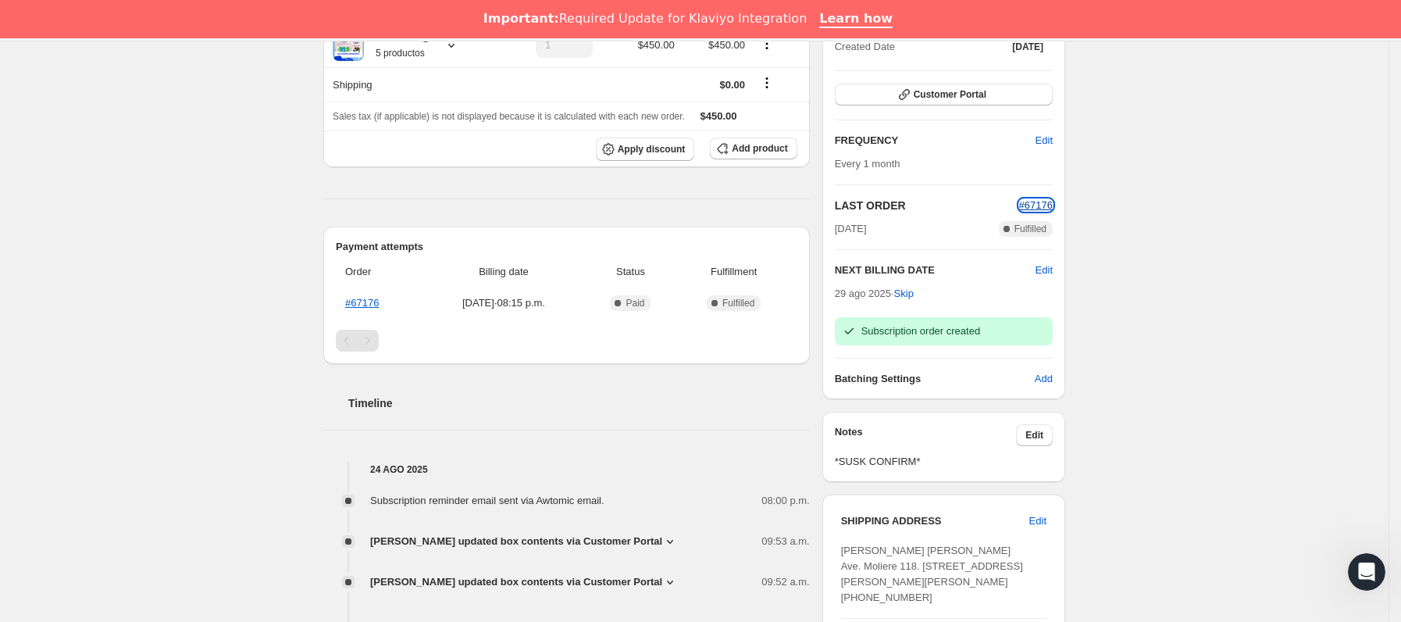
click at [1050, 203] on span "#67176" at bounding box center [1036, 205] width 34 height 12
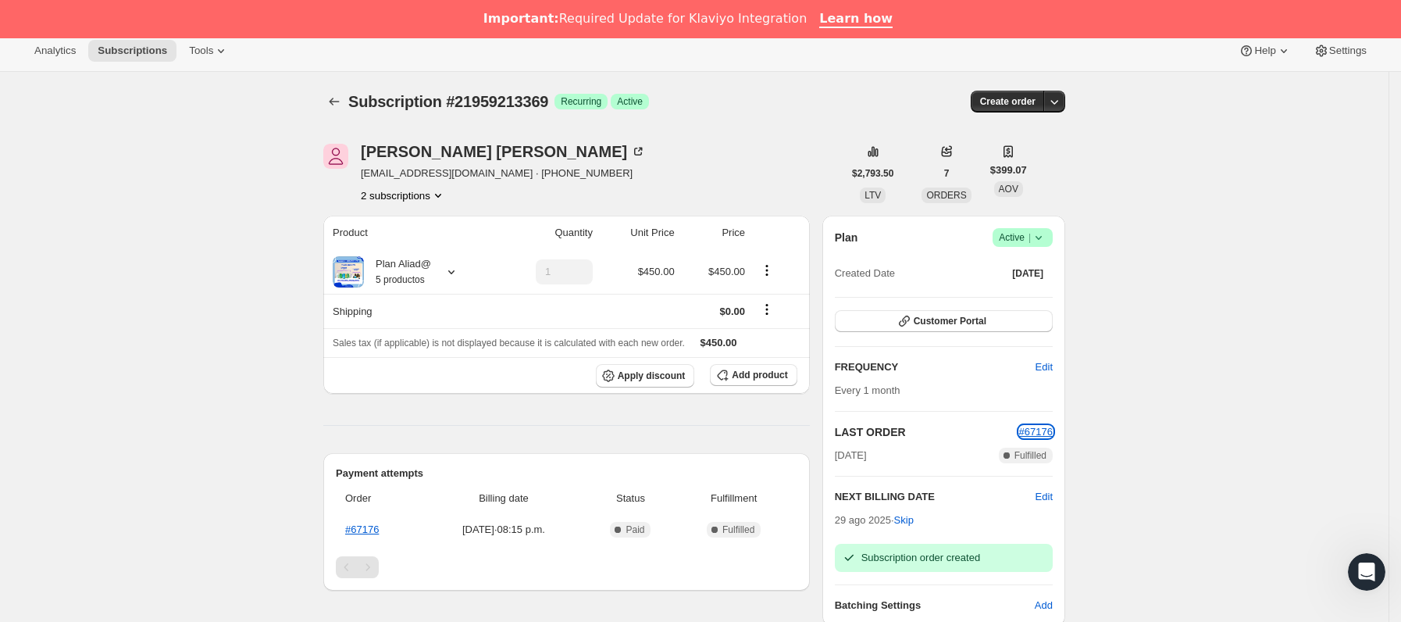
scroll to position [0, 0]
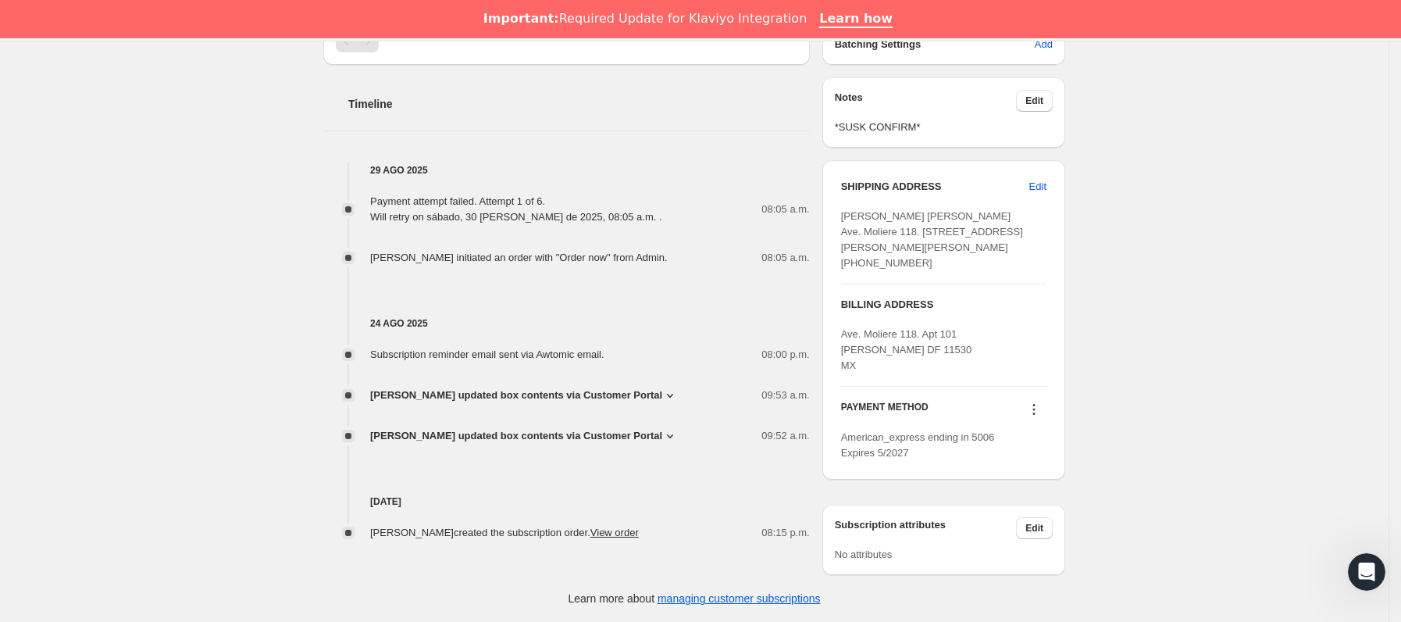
scroll to position [734, 0]
click at [1038, 408] on icon at bounding box center [1034, 409] width 16 height 16
click at [1031, 466] on span "Send link to update card" at bounding box center [1039, 472] width 109 height 12
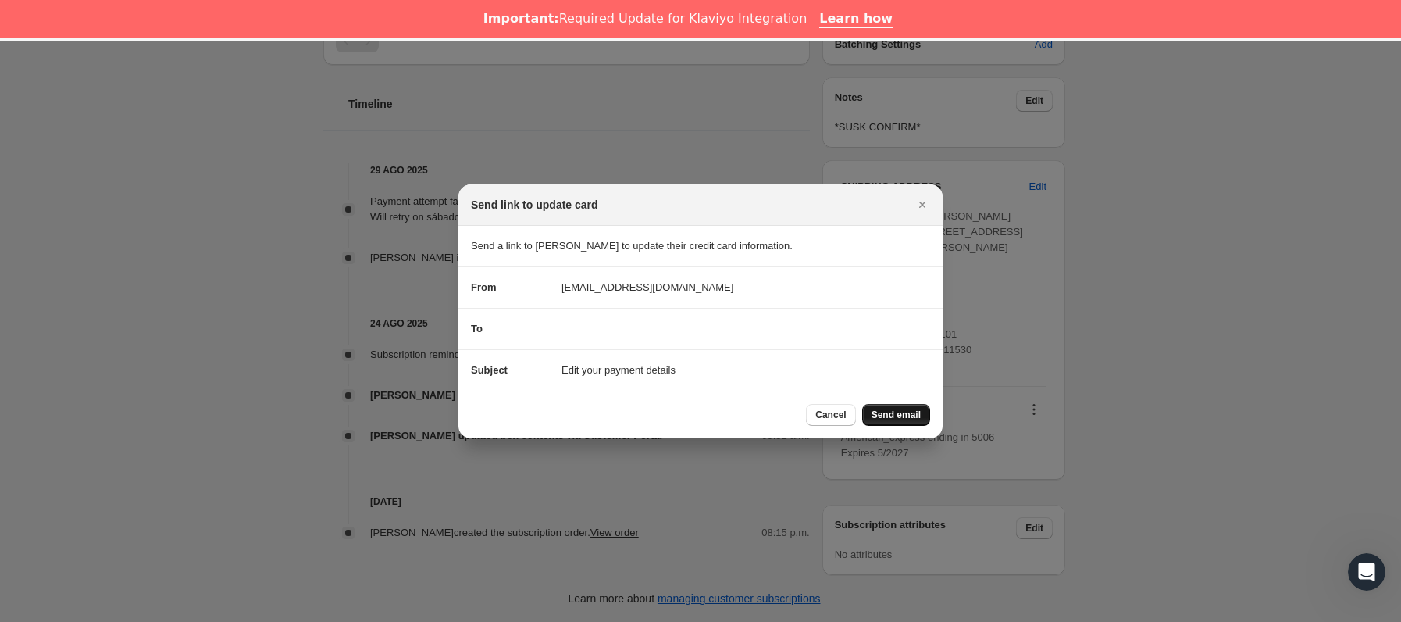
click at [907, 410] on span "Send email" at bounding box center [896, 414] width 49 height 12
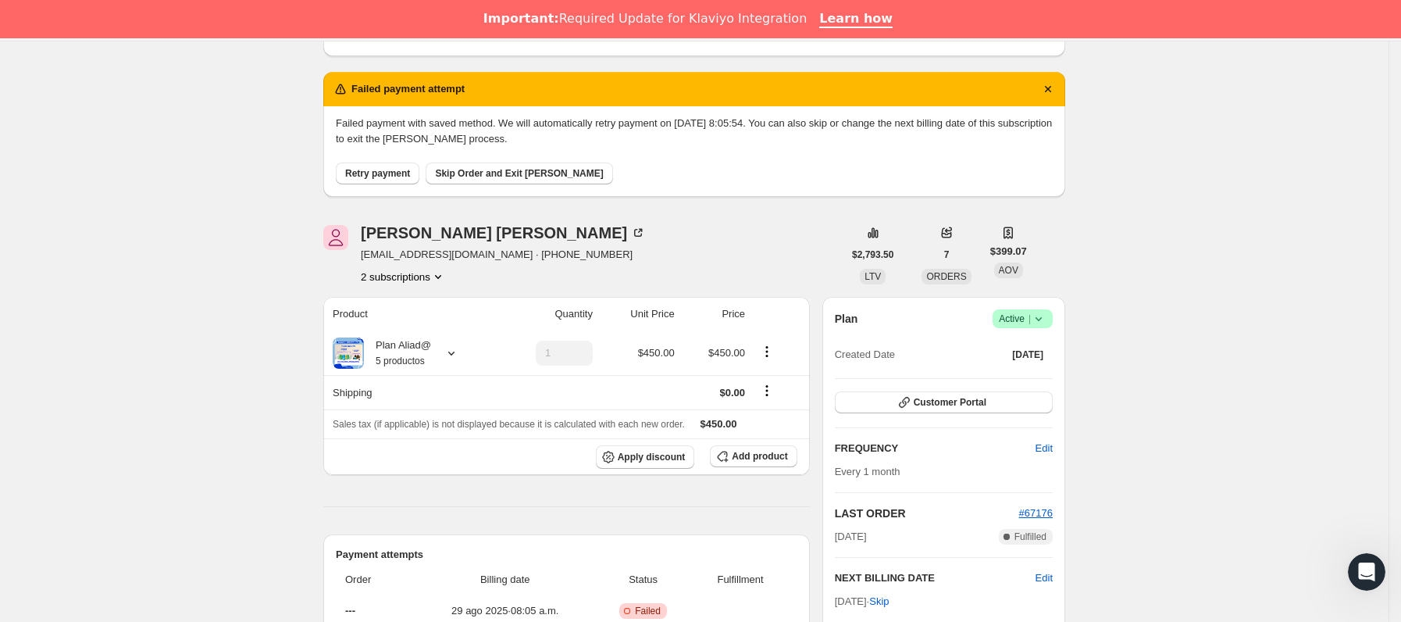
scroll to position [0, 0]
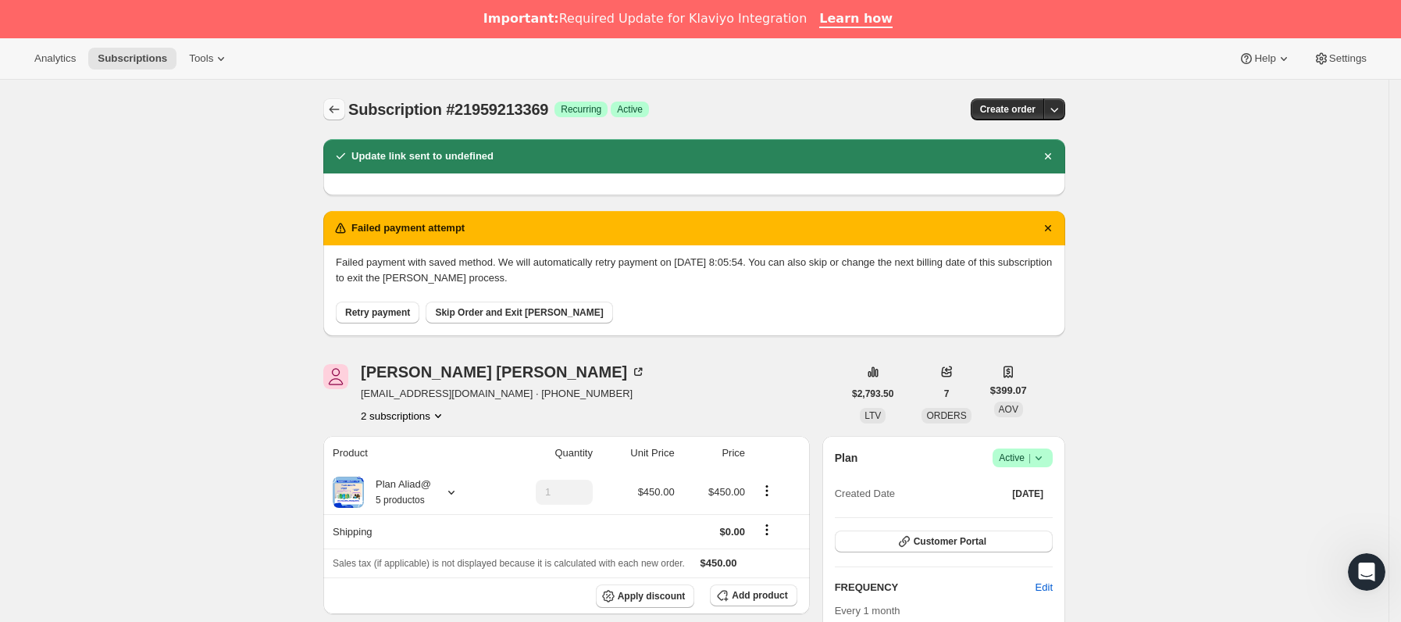
click at [342, 110] on icon "Subscriptions" at bounding box center [334, 110] width 16 height 16
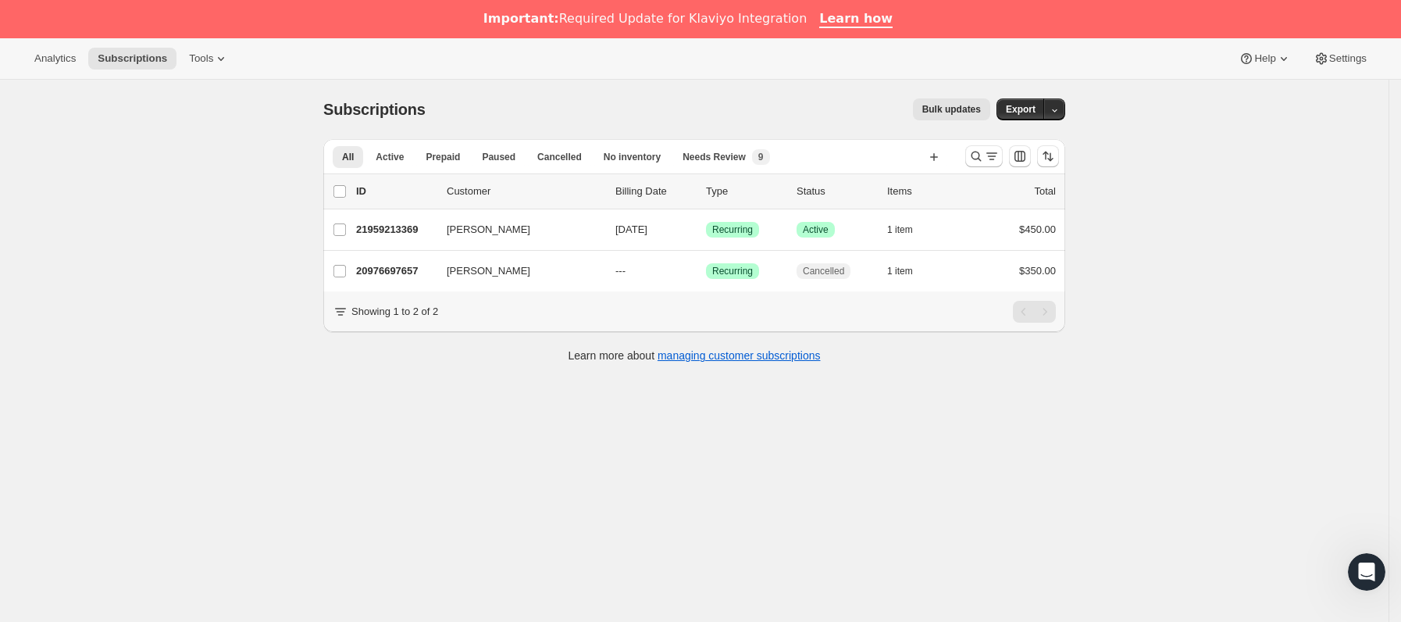
click at [985, 169] on div at bounding box center [1012, 156] width 106 height 31
click at [984, 162] on icon "Buscar y filtrar resultados" at bounding box center [976, 156] width 16 height 16
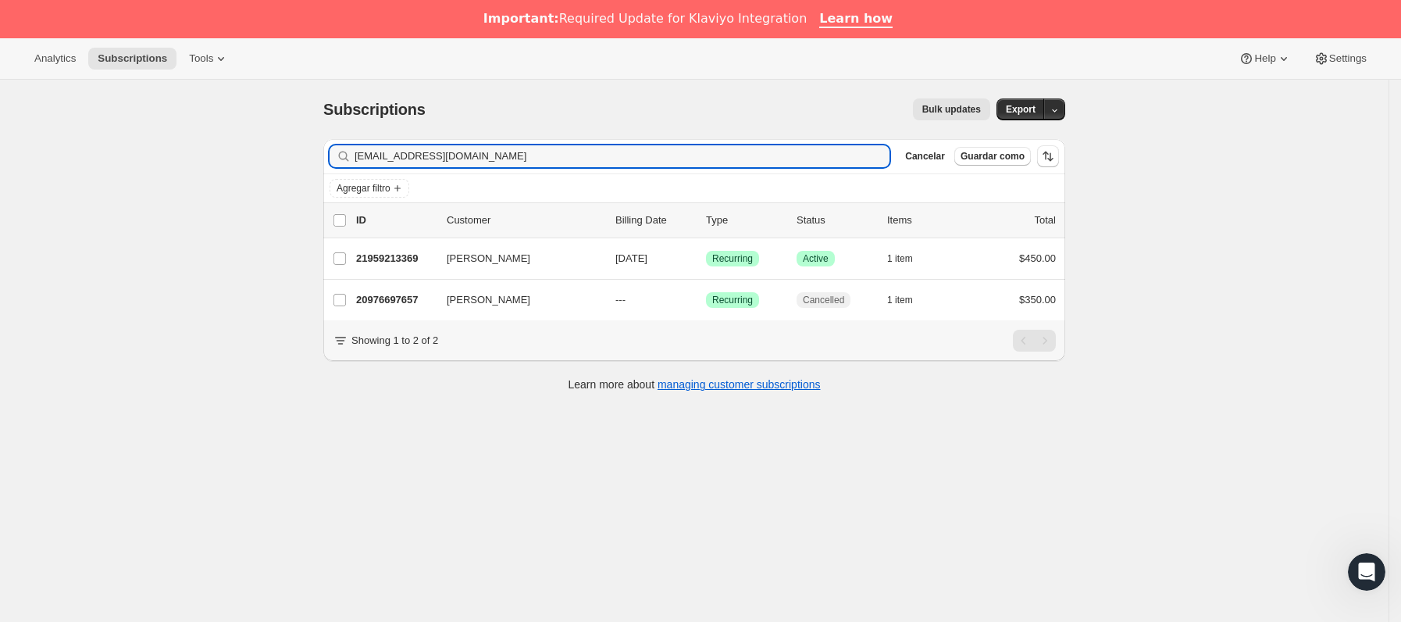
drag, startPoint x: 523, startPoint y: 155, endPoint x: 248, endPoint y: 154, distance: 274.9
click at [248, 152] on div "Subscriptions. Esta página está lista Subscriptions Bulk updates Más acciones B…" at bounding box center [694, 391] width 1388 height 622
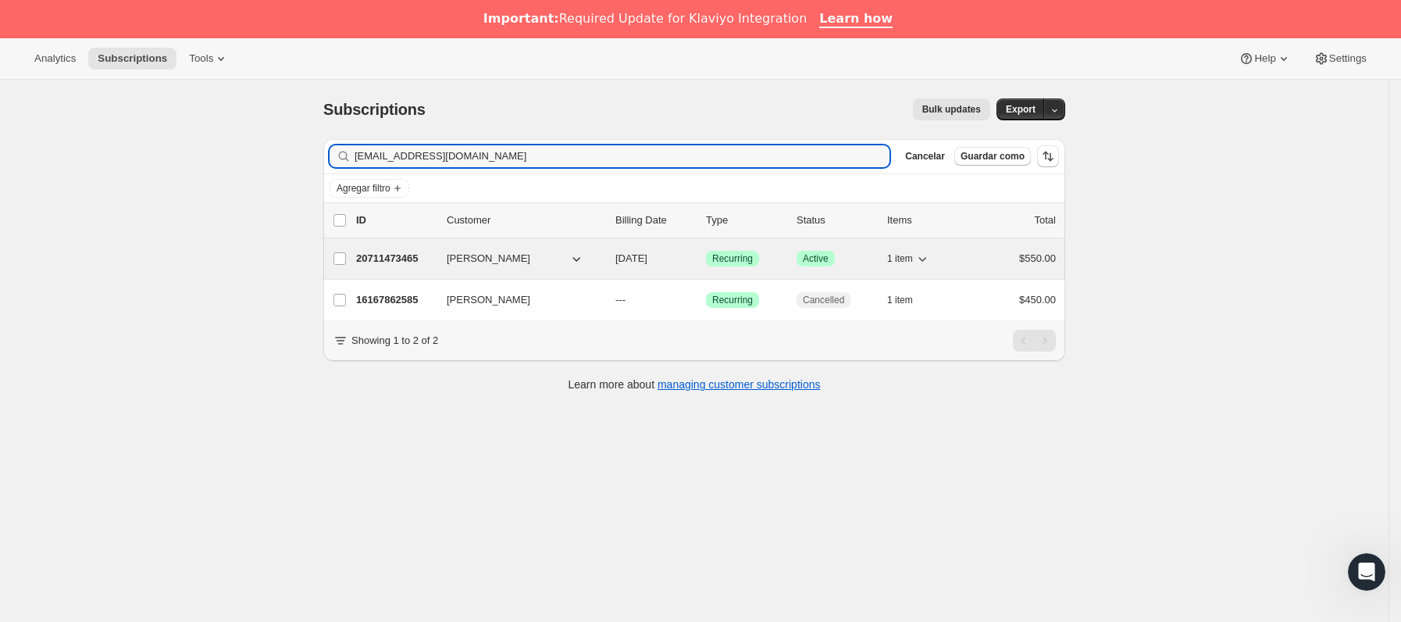
type input "atenea.mireille23@gmail.com"
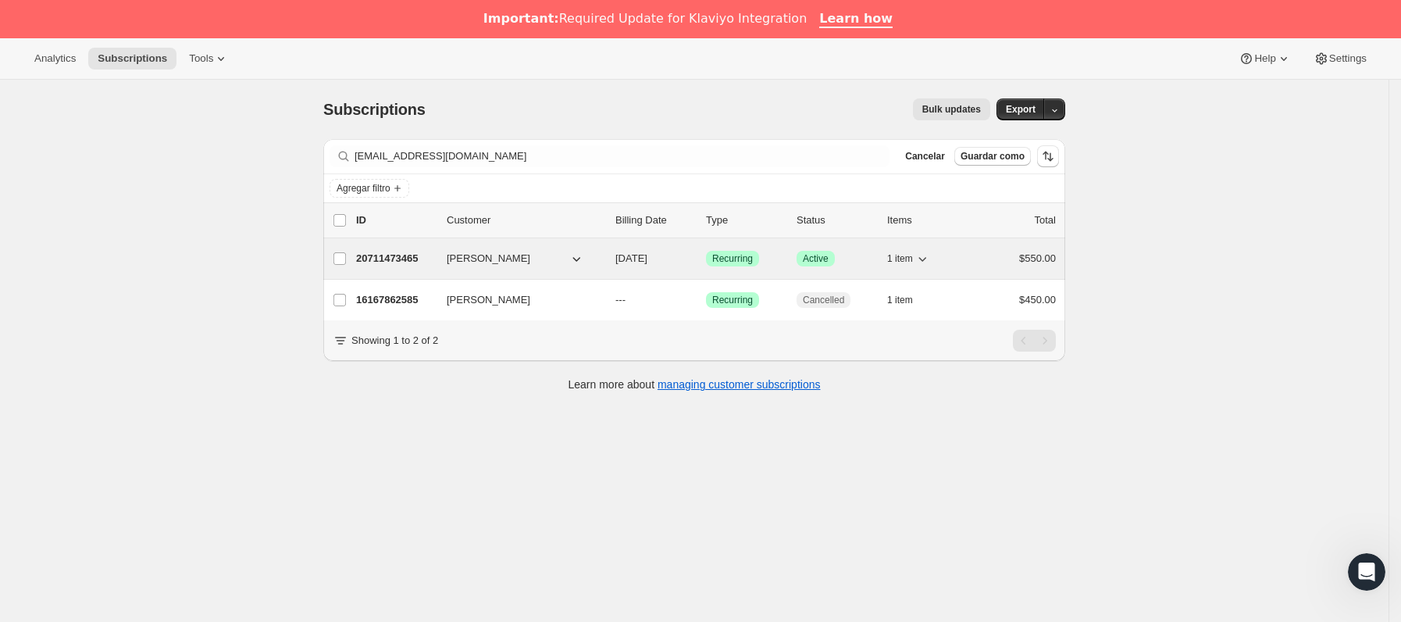
click at [431, 265] on p "20711473465" at bounding box center [395, 259] width 78 height 16
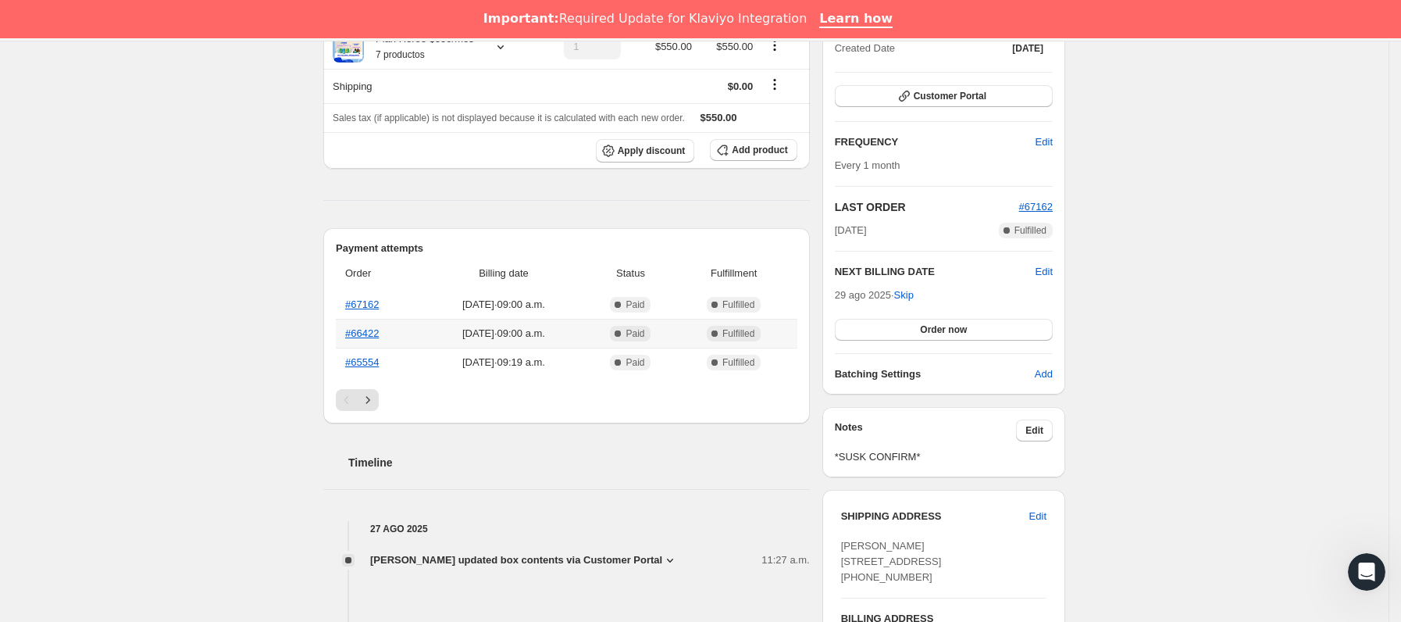
scroll to position [234, 0]
click at [897, 323] on button "Order now" at bounding box center [944, 328] width 218 height 22
click at [897, 323] on button "Click to confirm" at bounding box center [944, 328] width 218 height 22
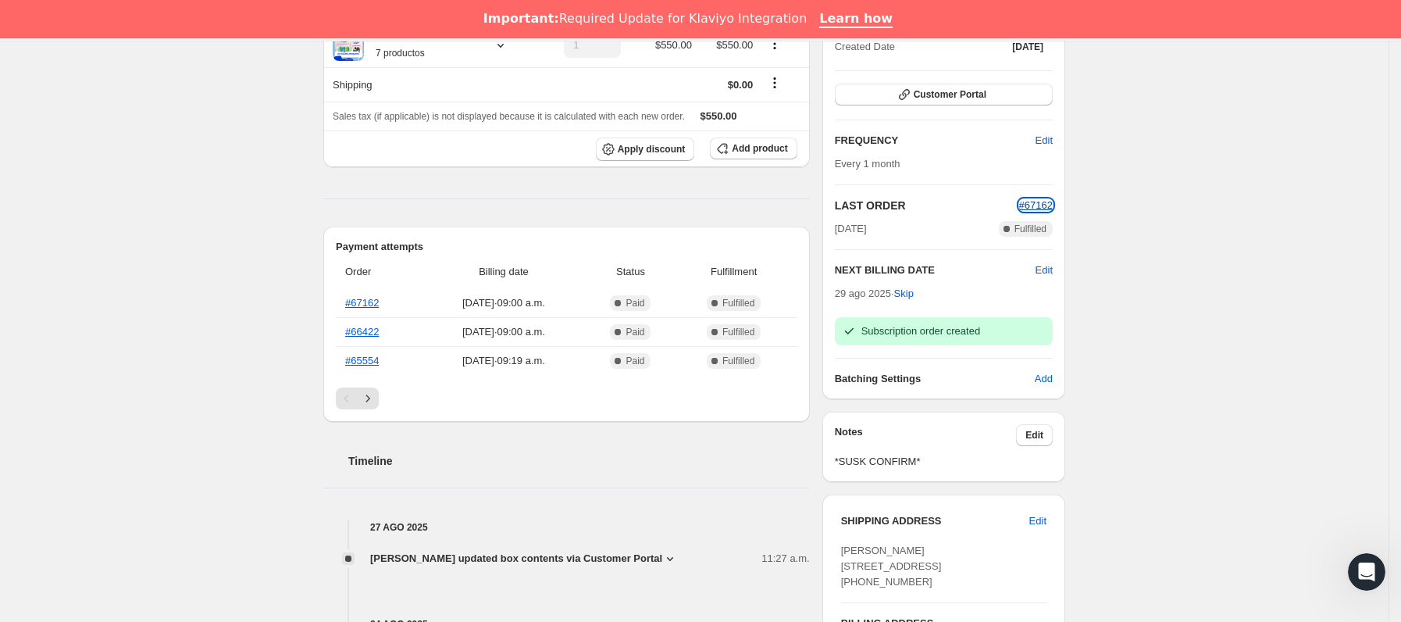
click at [1039, 205] on span "#67162" at bounding box center [1036, 205] width 34 height 12
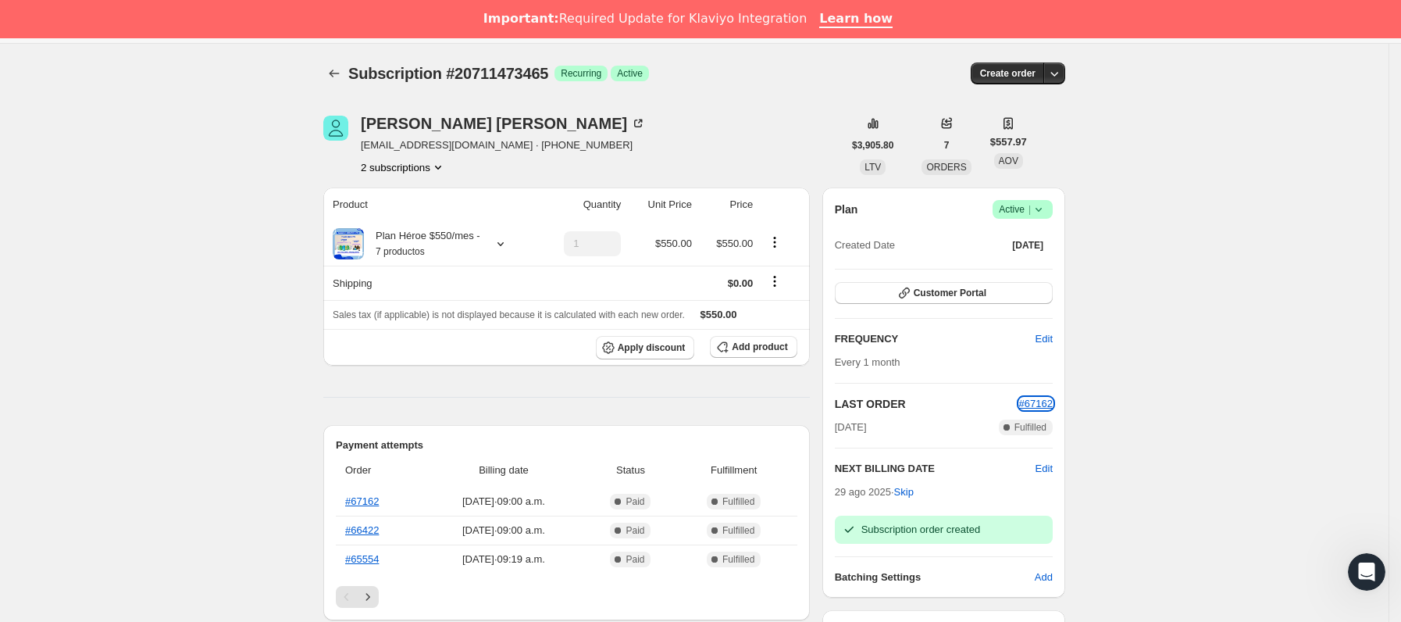
scroll to position [0, 0]
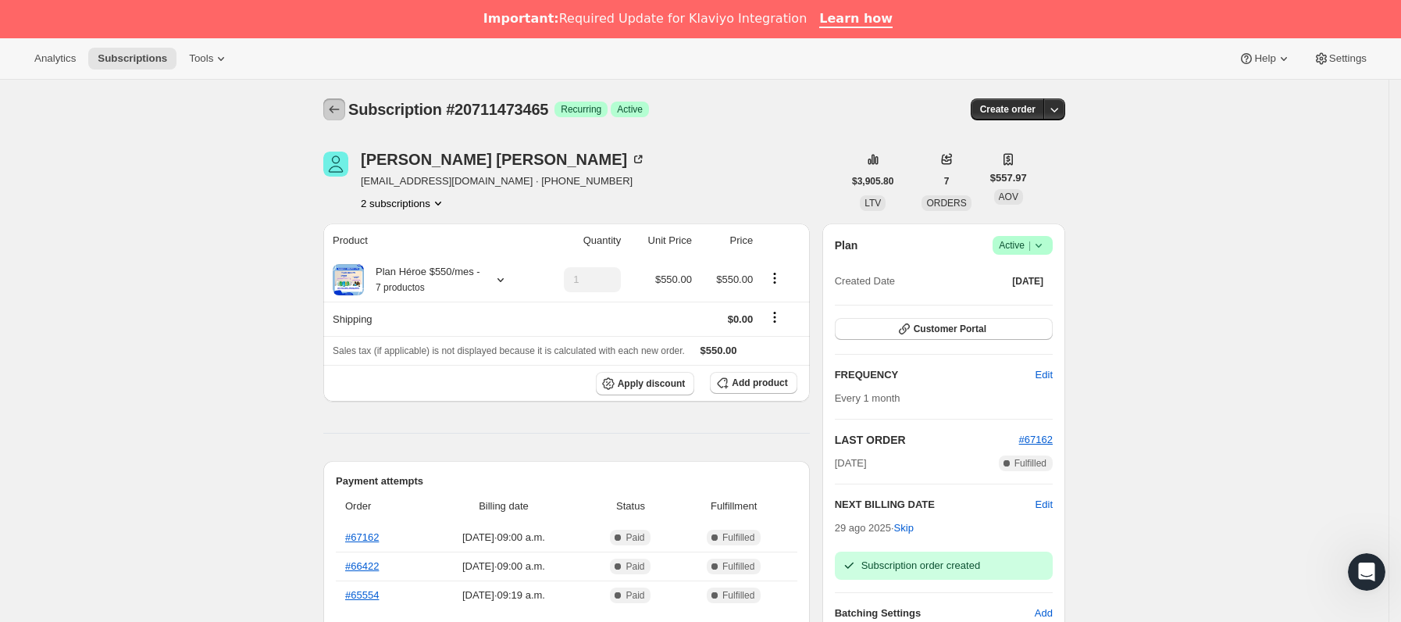
drag, startPoint x: 342, startPoint y: 112, endPoint x: 747, endPoint y: 27, distance: 414.0
click at [342, 112] on icon "Subscriptions" at bounding box center [334, 110] width 16 height 16
